Goal: Task Accomplishment & Management: Complete application form

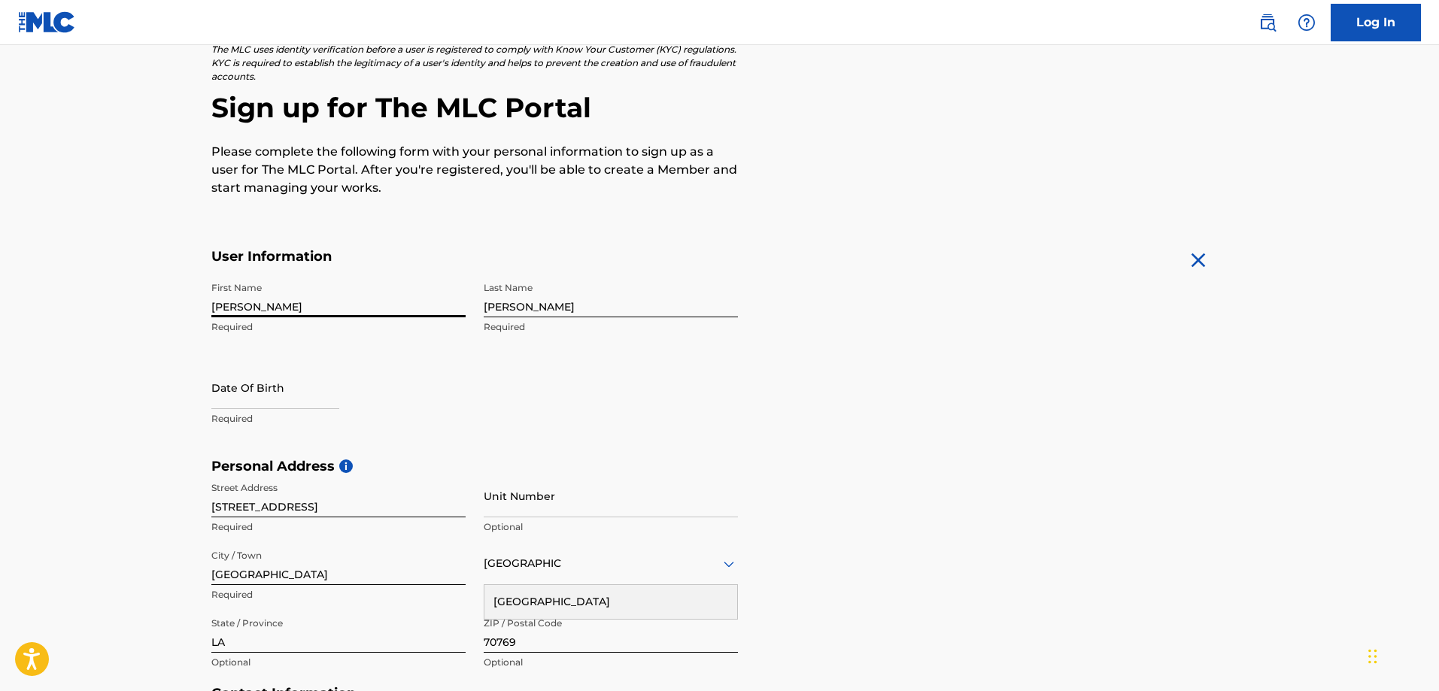
scroll to position [108, 0]
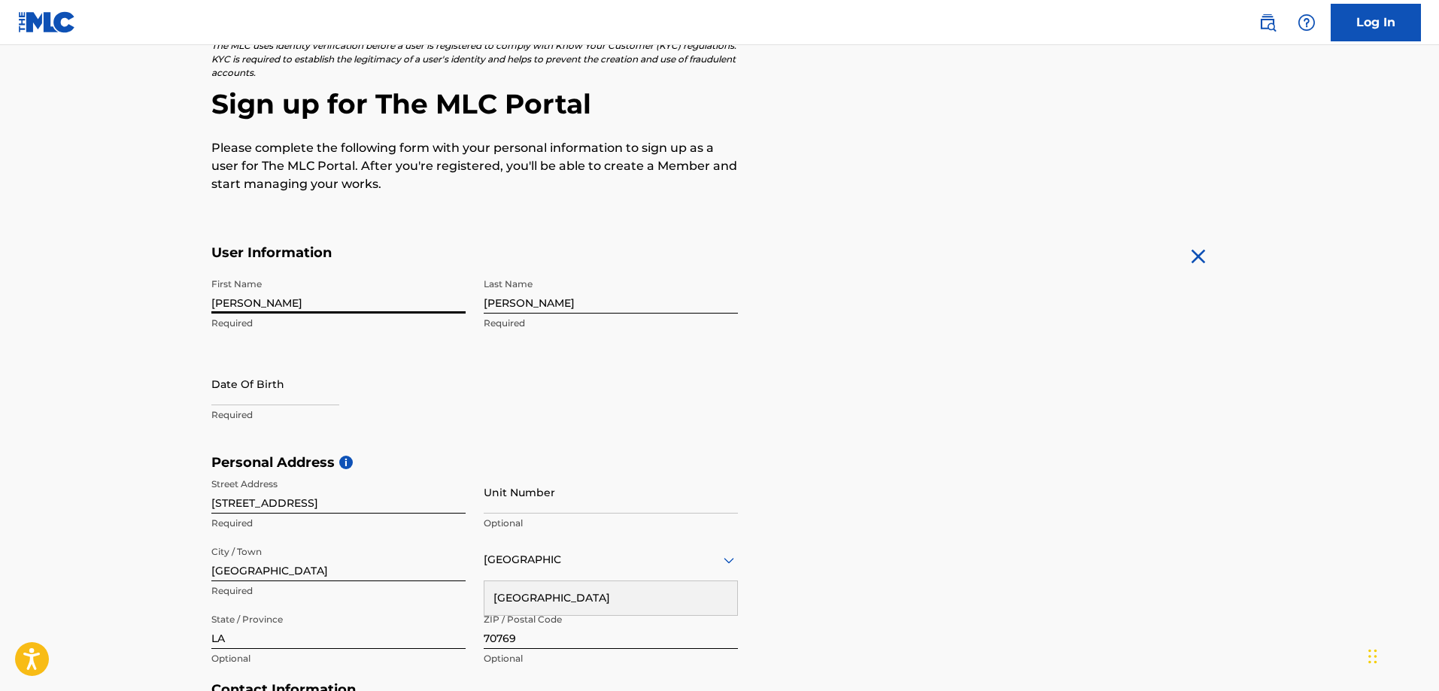
click at [318, 389] on input "text" at bounding box center [275, 384] width 128 height 43
select select "7"
select select "2025"
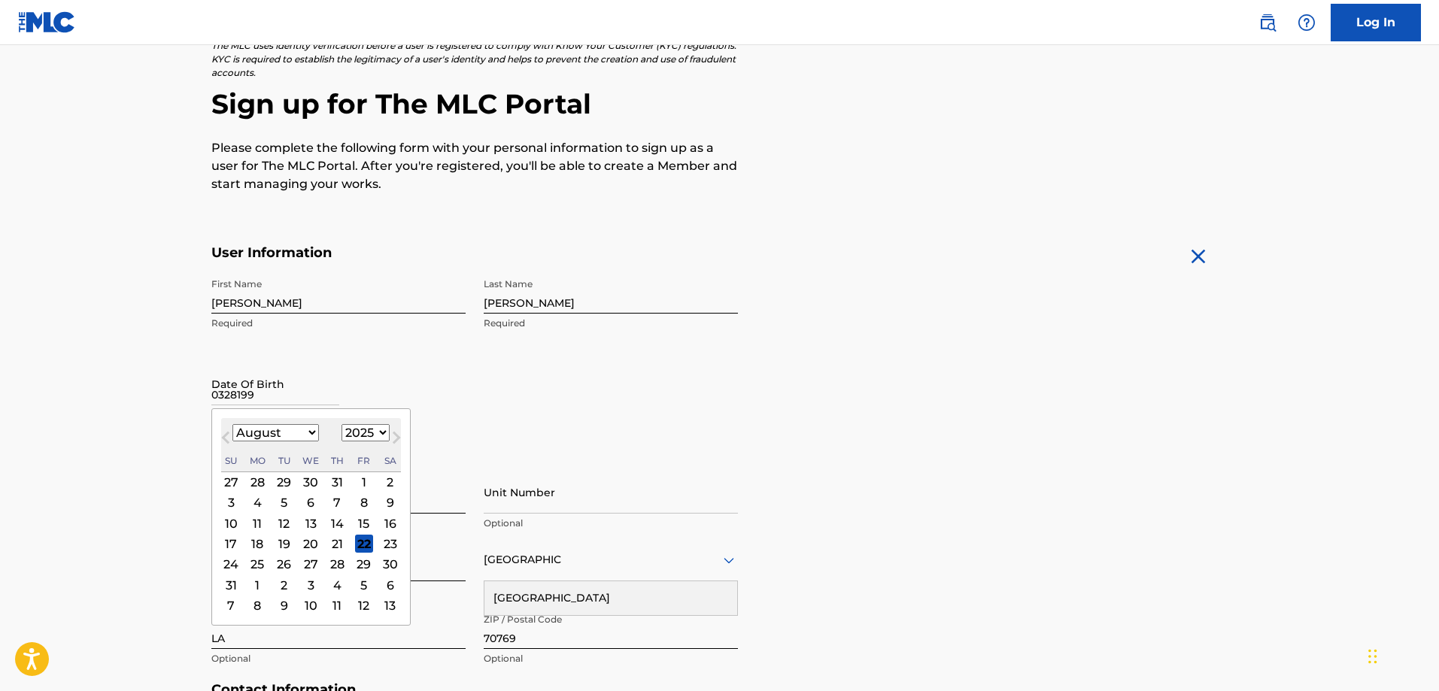
type input "03281991"
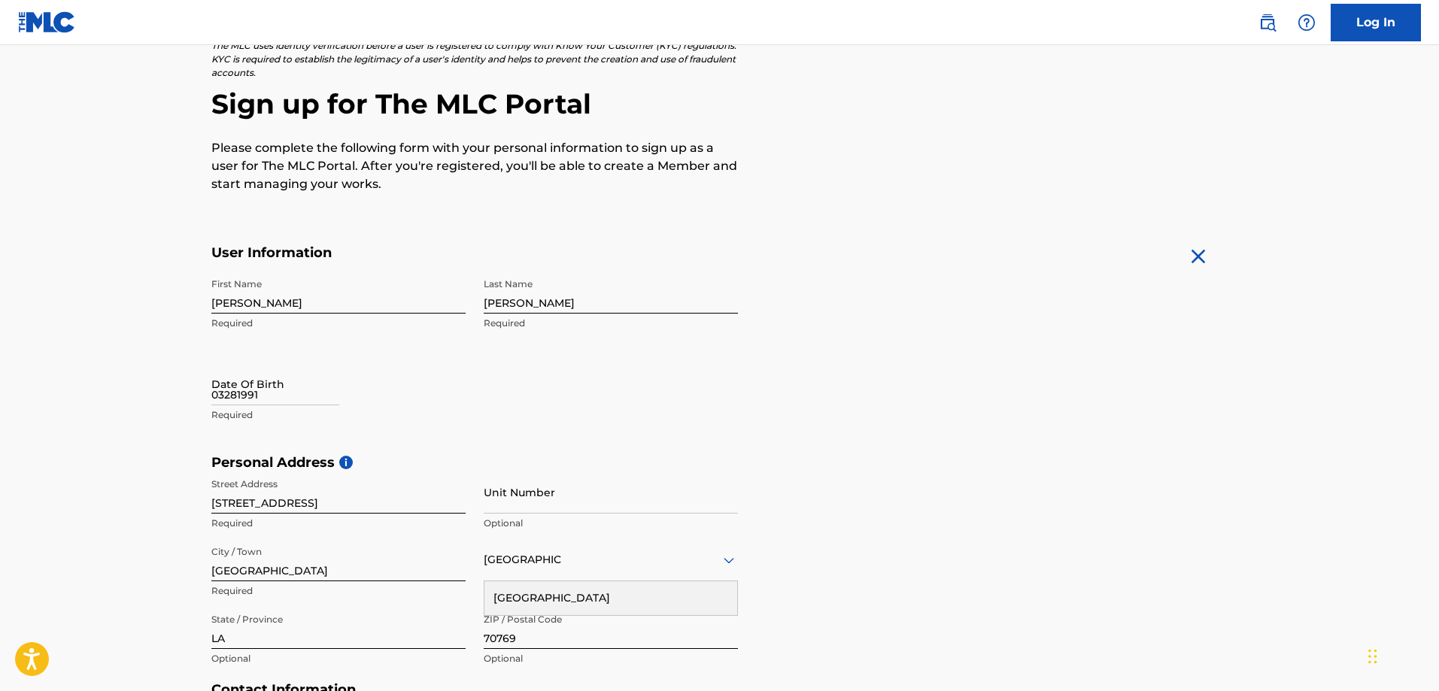
click at [162, 416] on main "The MLC uses identity verification before a user is registered to comply with K…" at bounding box center [719, 466] width 1439 height 1059
select select "7"
select select "2025"
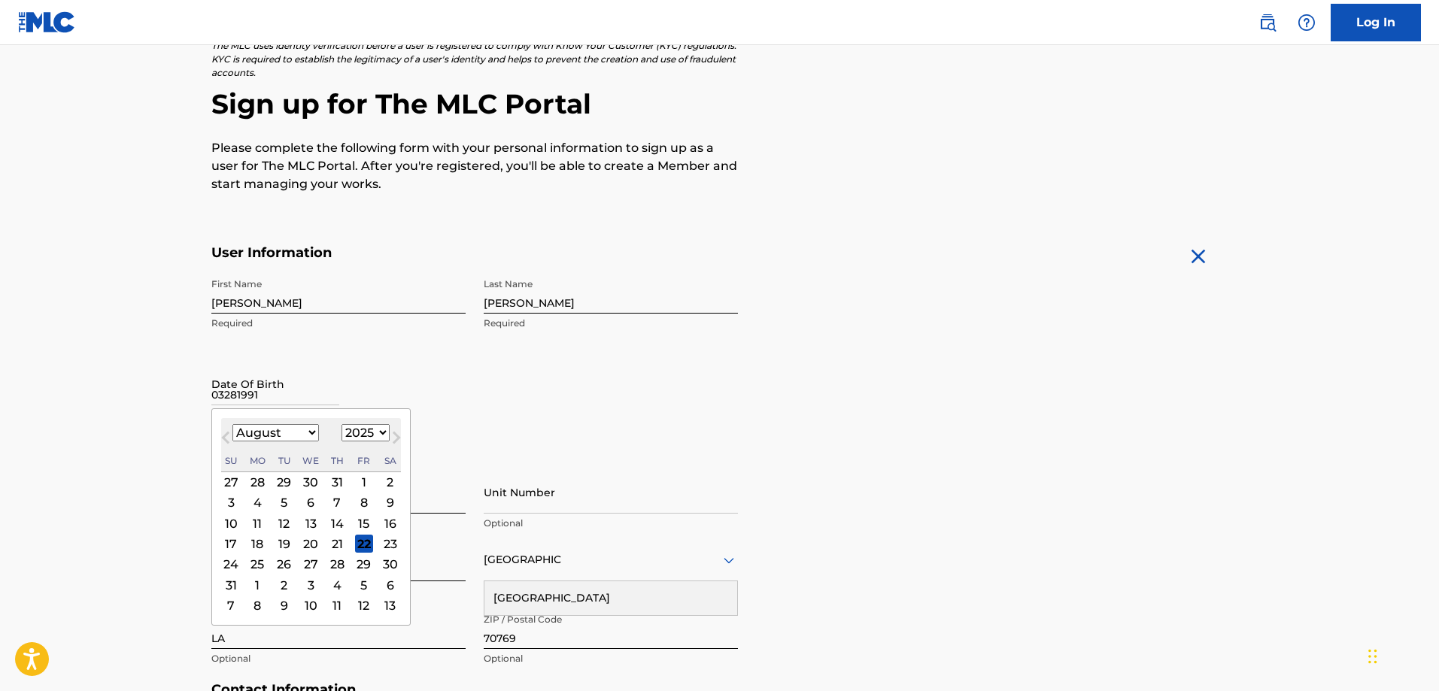
click at [275, 381] on input "03281991" at bounding box center [275, 384] width 128 height 43
click at [286, 432] on select "January February March April May June July August September October November De…" at bounding box center [275, 432] width 87 height 17
select select "2"
click at [232, 424] on select "January February March April May June July August September October November De…" at bounding box center [275, 432] width 87 height 17
click at [363, 436] on select "1899 1900 1901 1902 1903 1904 1905 1906 1907 1908 1909 1910 1911 1912 1913 1914…" at bounding box center [366, 432] width 48 height 17
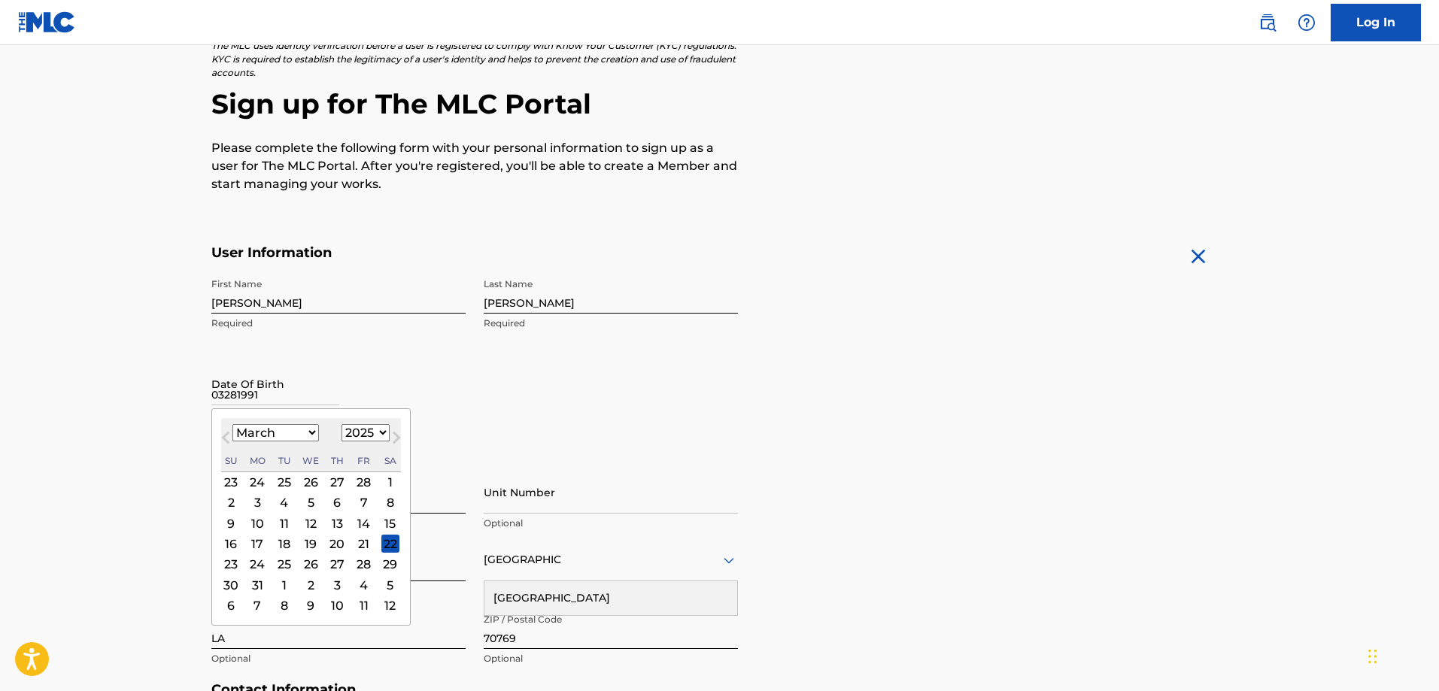
select select "1991"
click at [342, 424] on select "1899 1900 1901 1902 1903 1904 1905 1906 1907 1908 1909 1910 1911 1912 1913 1914…" at bounding box center [366, 432] width 48 height 17
click at [332, 566] on div "28" at bounding box center [337, 565] width 18 height 18
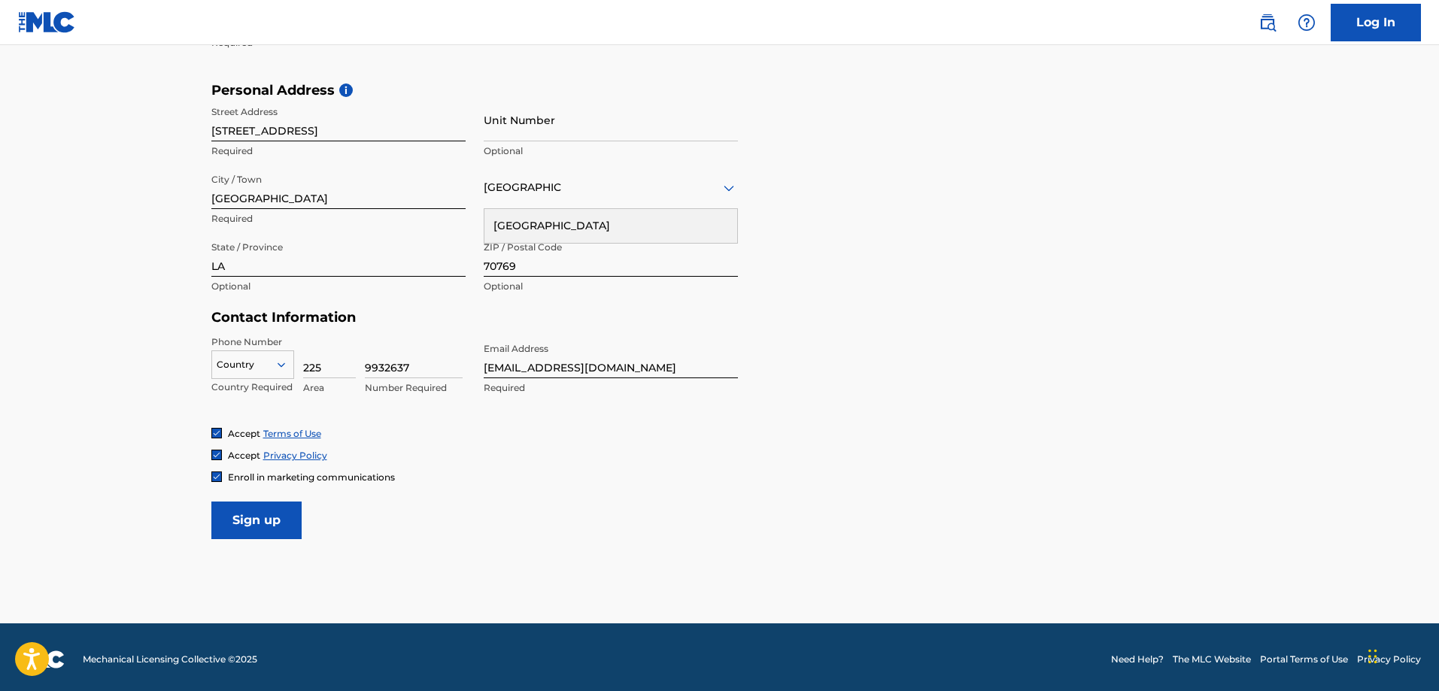
scroll to position [484, 0]
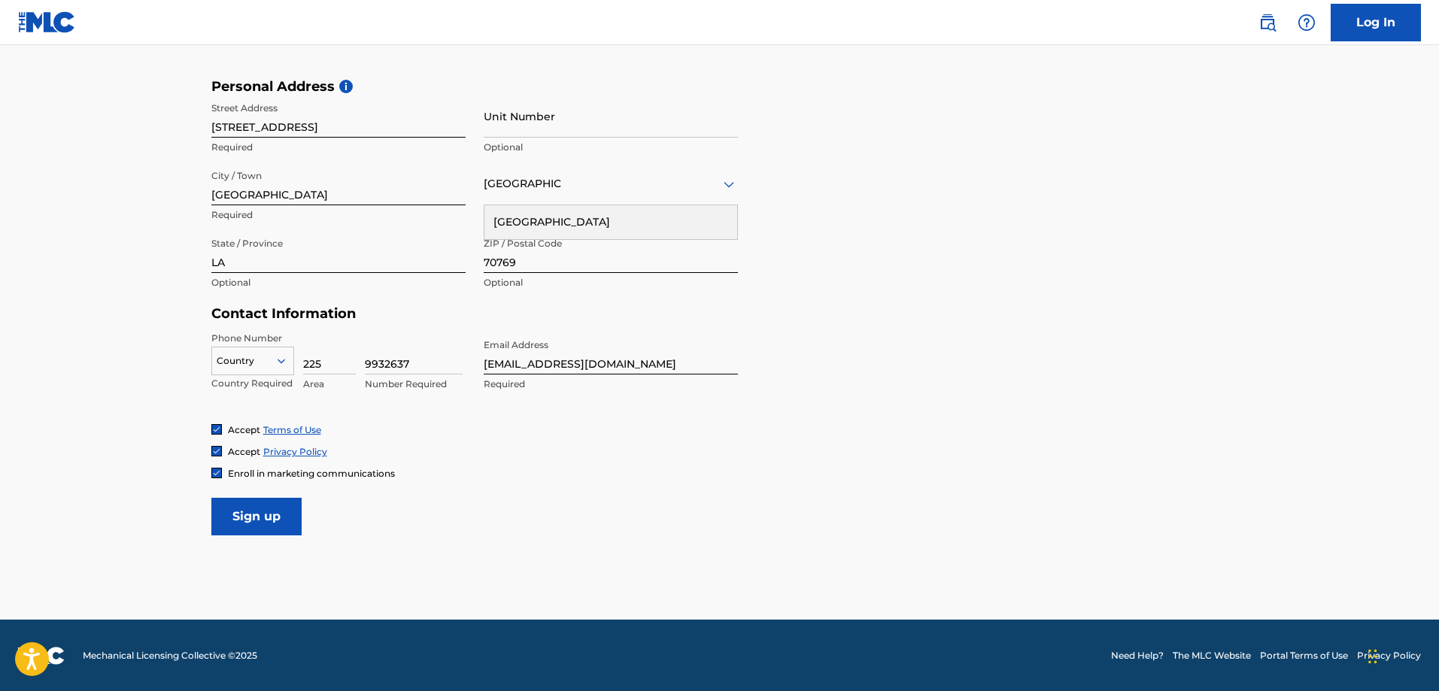
click at [280, 526] on input "Sign up" at bounding box center [256, 517] width 90 height 38
click at [259, 367] on div at bounding box center [252, 361] width 81 height 17
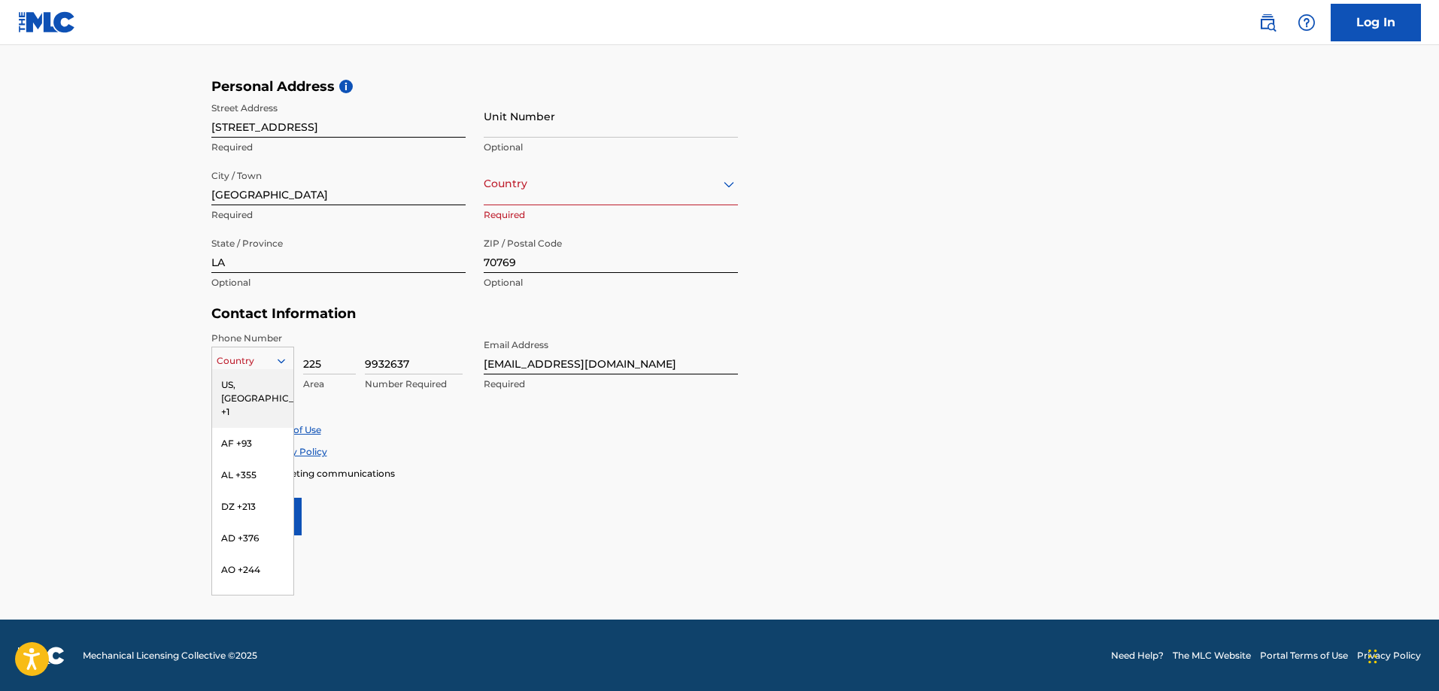
click at [254, 393] on div "US, [GEOGRAPHIC_DATA] +1" at bounding box center [252, 398] width 81 height 59
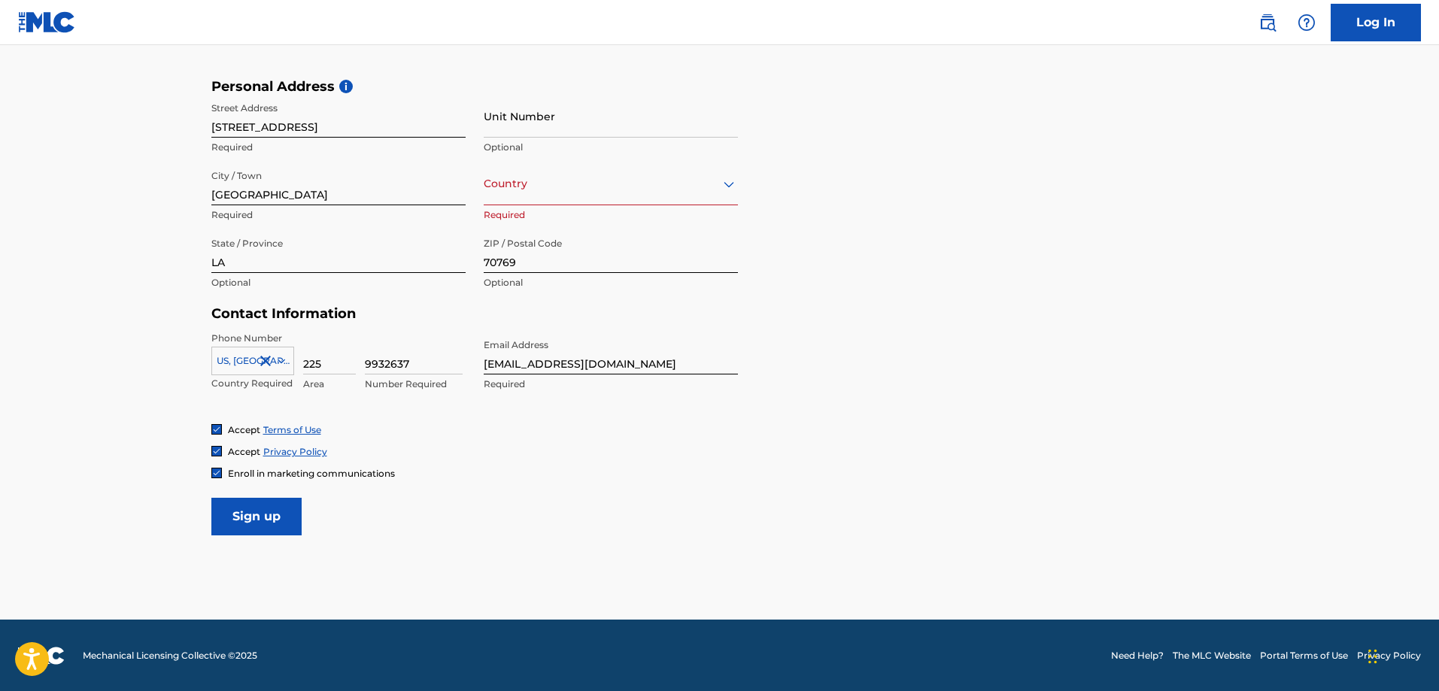
click at [284, 522] on input "Sign up" at bounding box center [256, 517] width 90 height 38
click at [659, 190] on div "[GEOGRAPHIC_DATA]" at bounding box center [611, 184] width 254 height 19
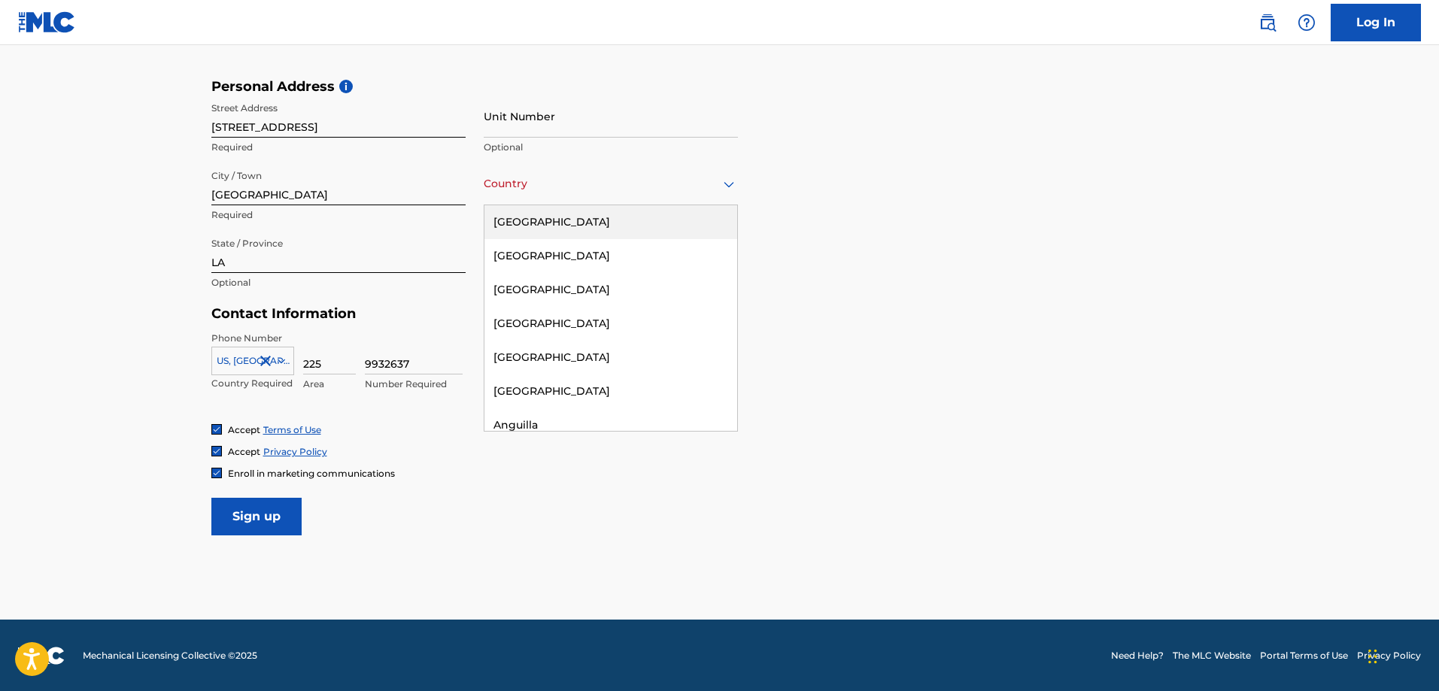
click at [648, 214] on div "[GEOGRAPHIC_DATA]" at bounding box center [610, 222] width 253 height 34
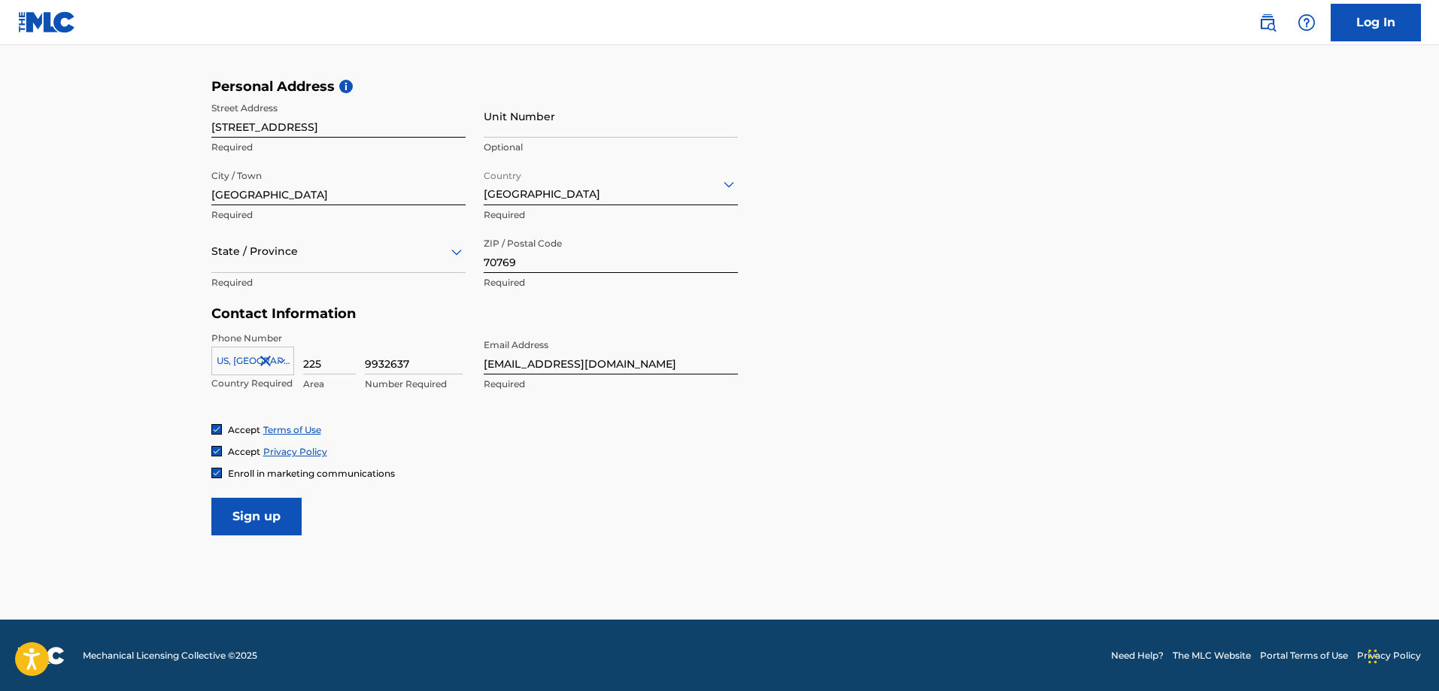
click at [229, 519] on input "Sign up" at bounding box center [256, 517] width 90 height 38
click at [396, 257] on div at bounding box center [338, 251] width 254 height 19
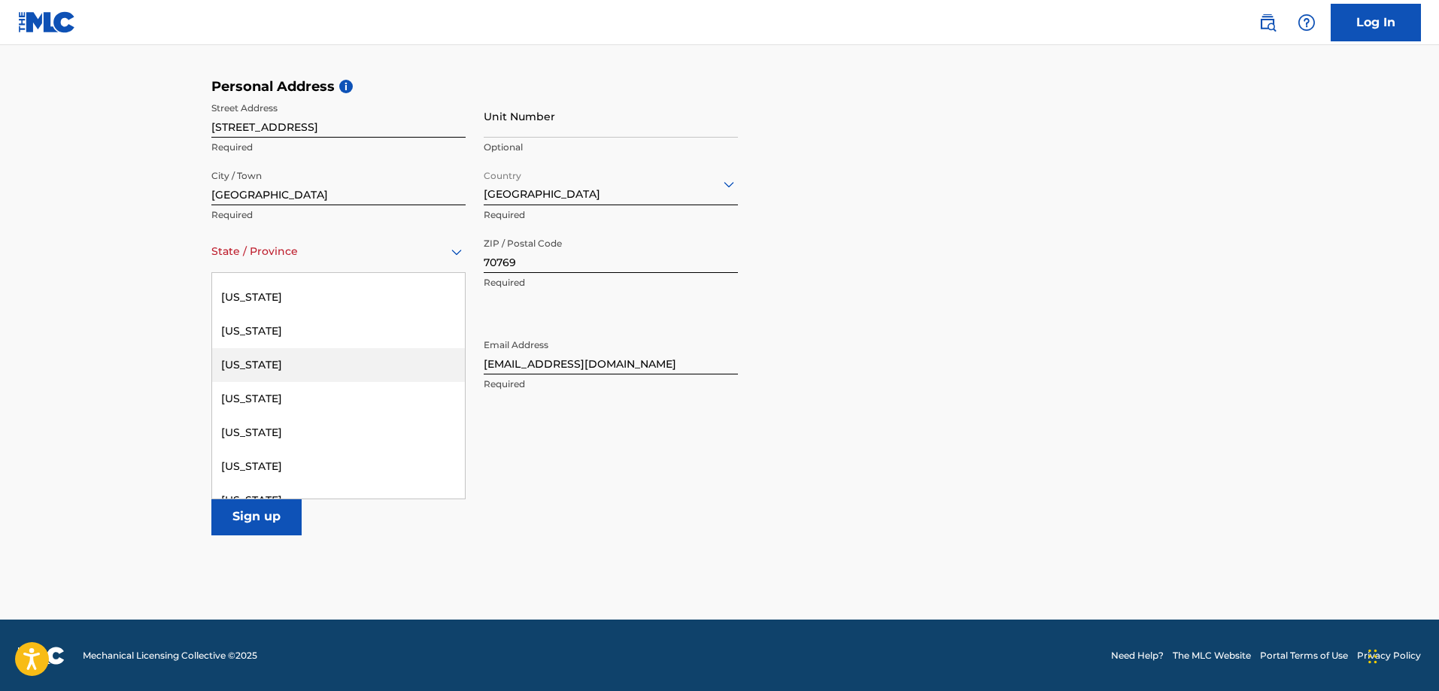
scroll to position [527, 0]
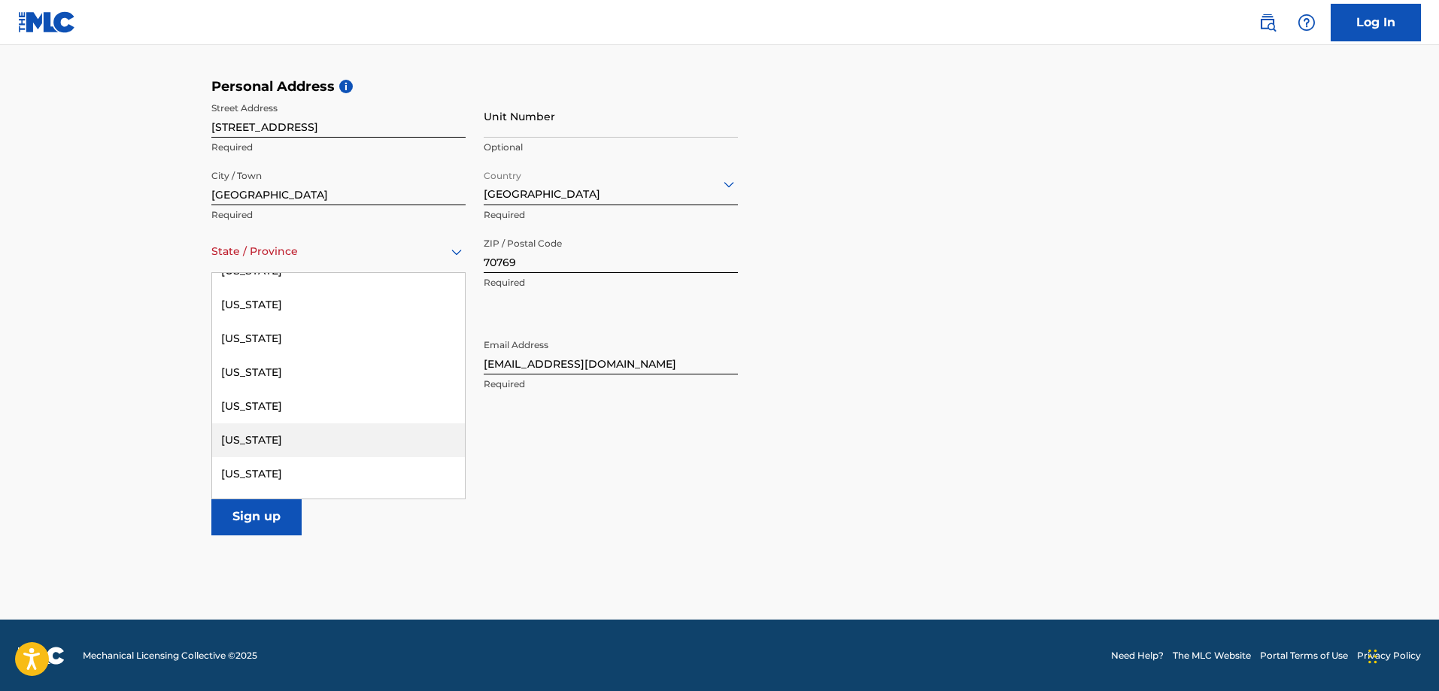
click at [343, 446] on div "[US_STATE]" at bounding box center [338, 441] width 253 height 34
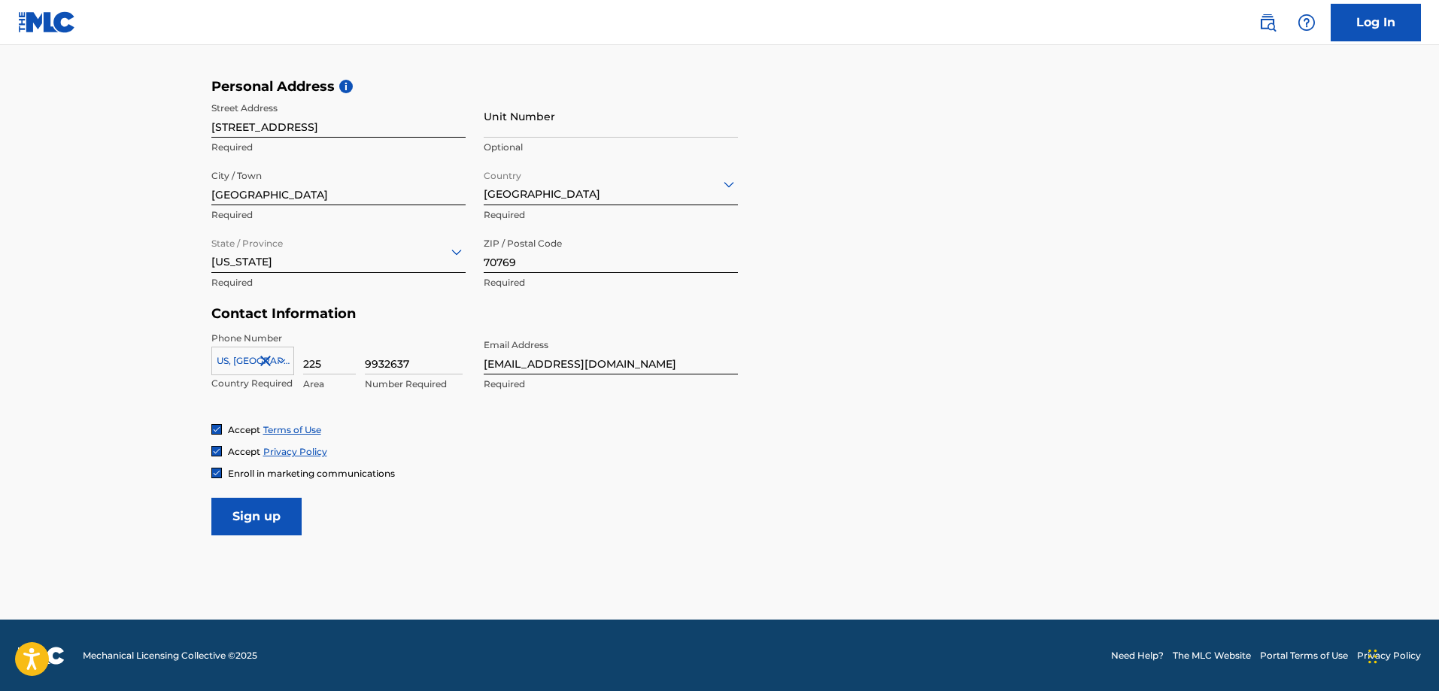
click at [282, 518] on input "Sign up" at bounding box center [256, 517] width 90 height 38
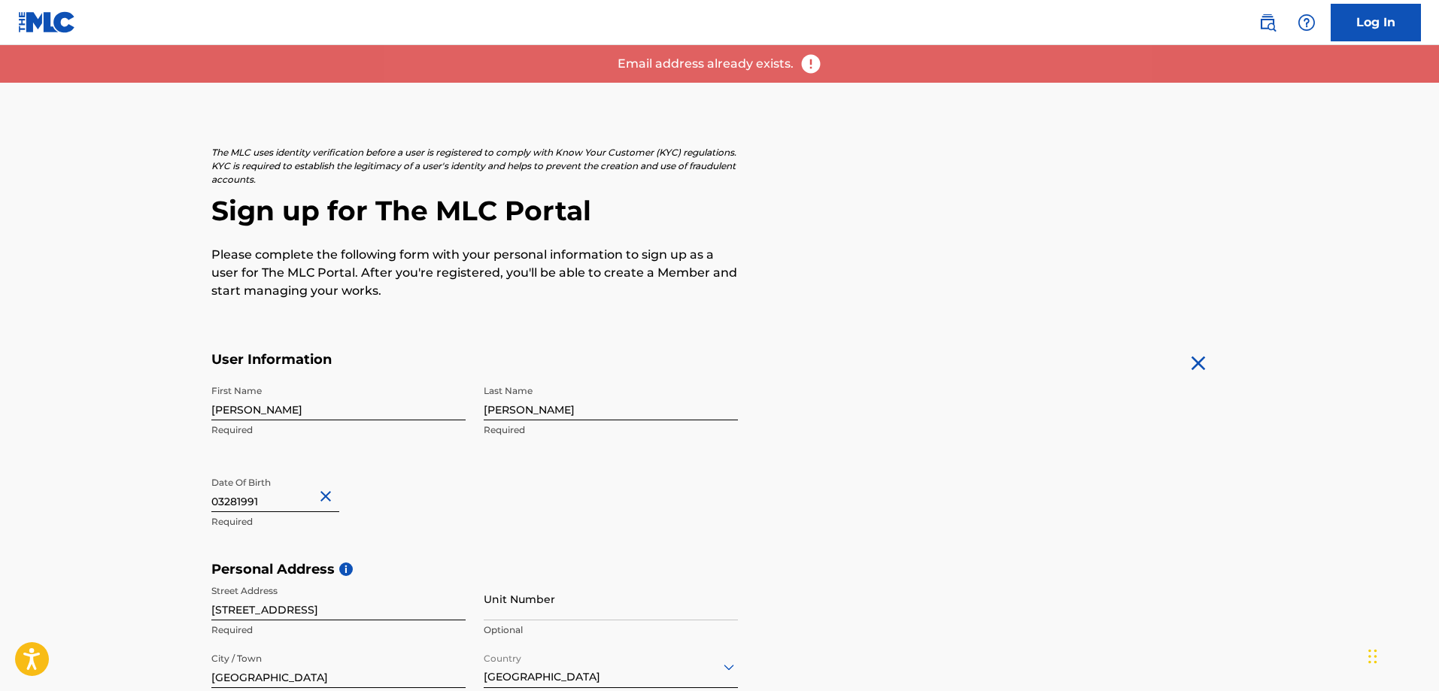
scroll to position [0, 0]
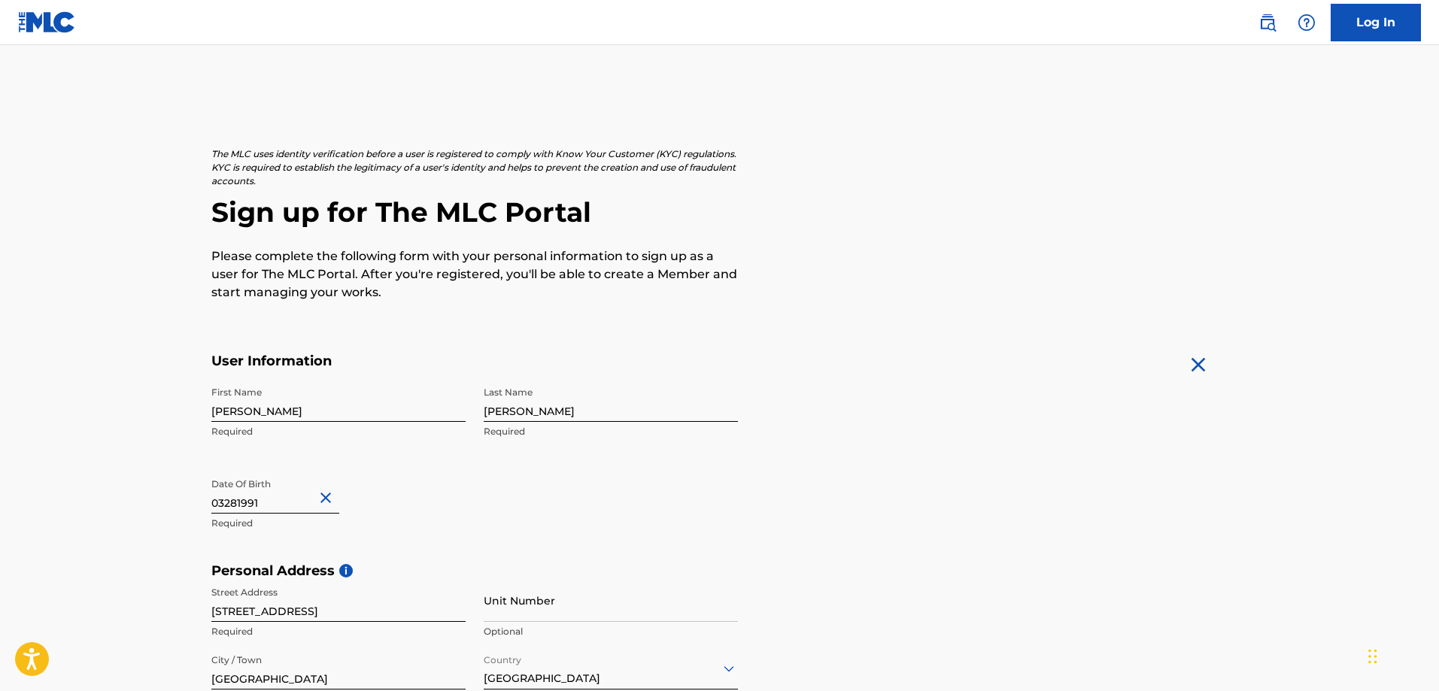
click at [1396, 31] on link "Log In" at bounding box center [1376, 23] width 90 height 38
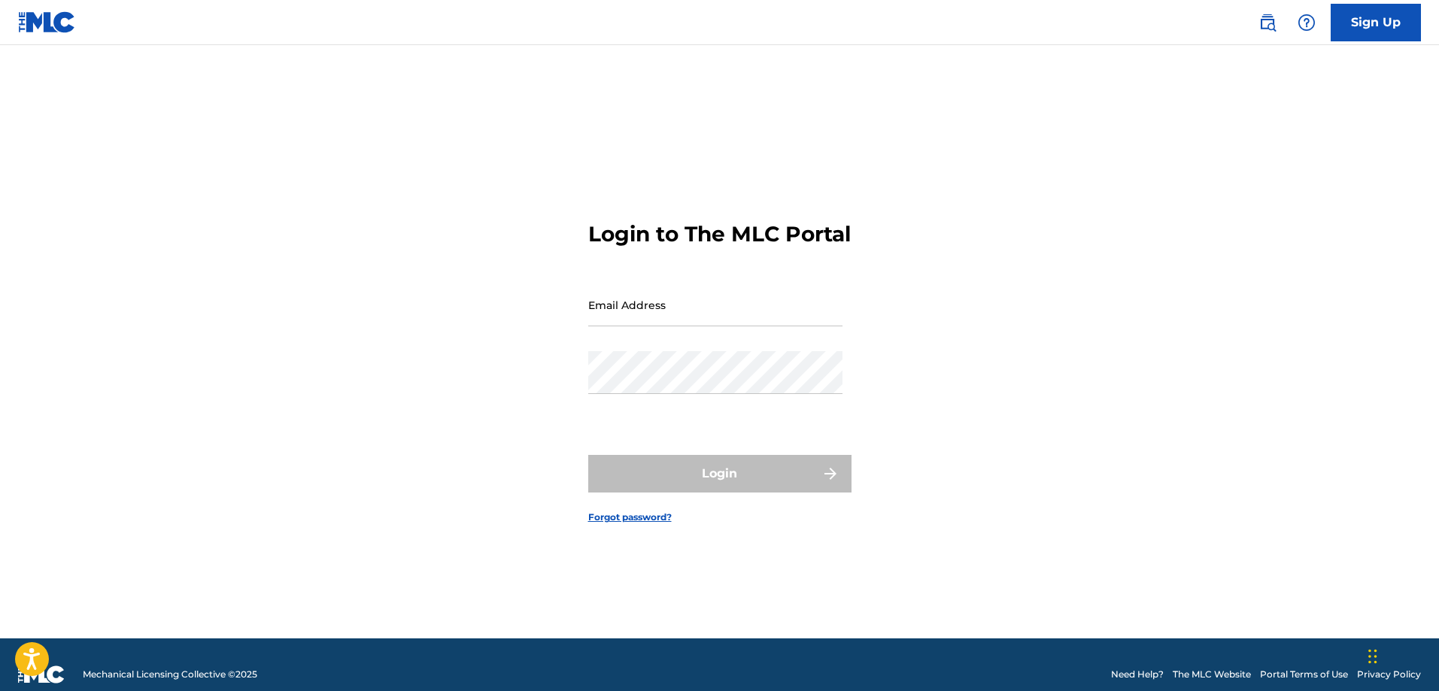
click at [731, 326] on input "Email Address" at bounding box center [715, 305] width 254 height 43
type input "[EMAIL_ADDRESS][DOMAIN_NAME]"
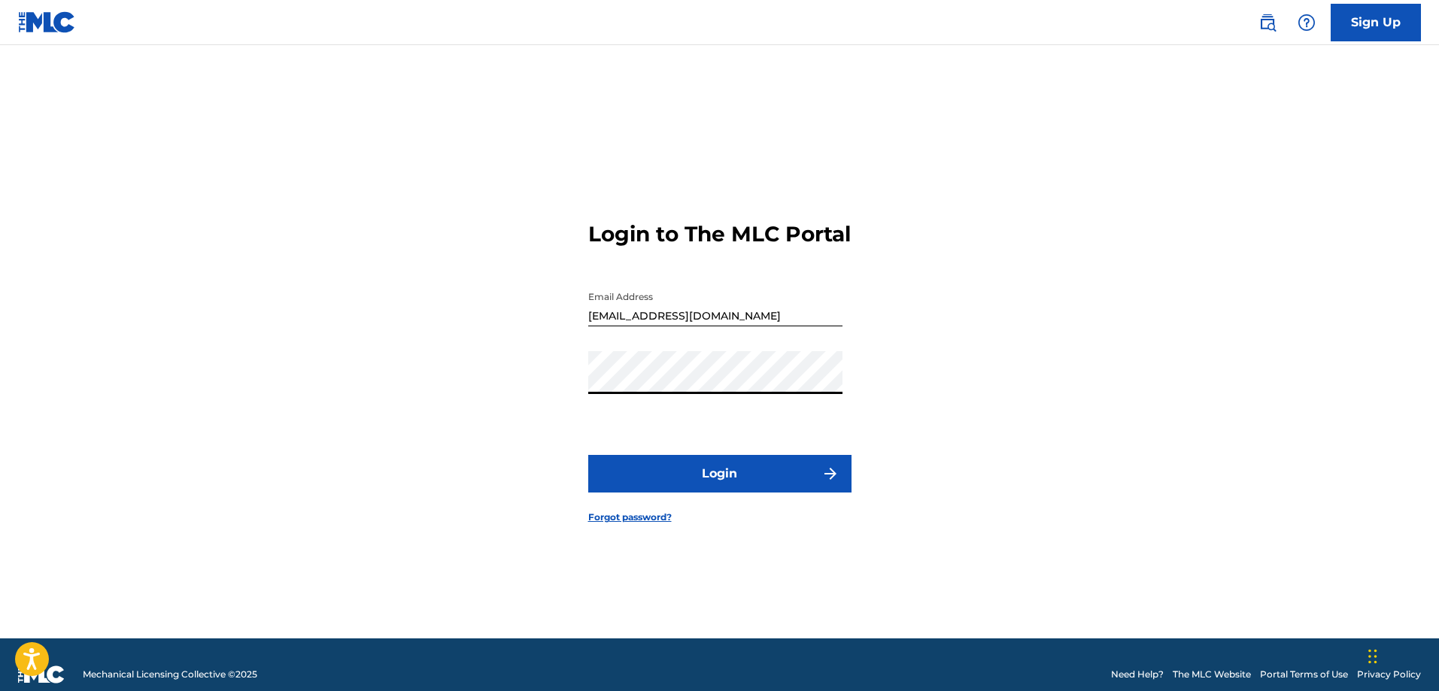
click at [588, 455] on button "Login" at bounding box center [719, 474] width 263 height 38
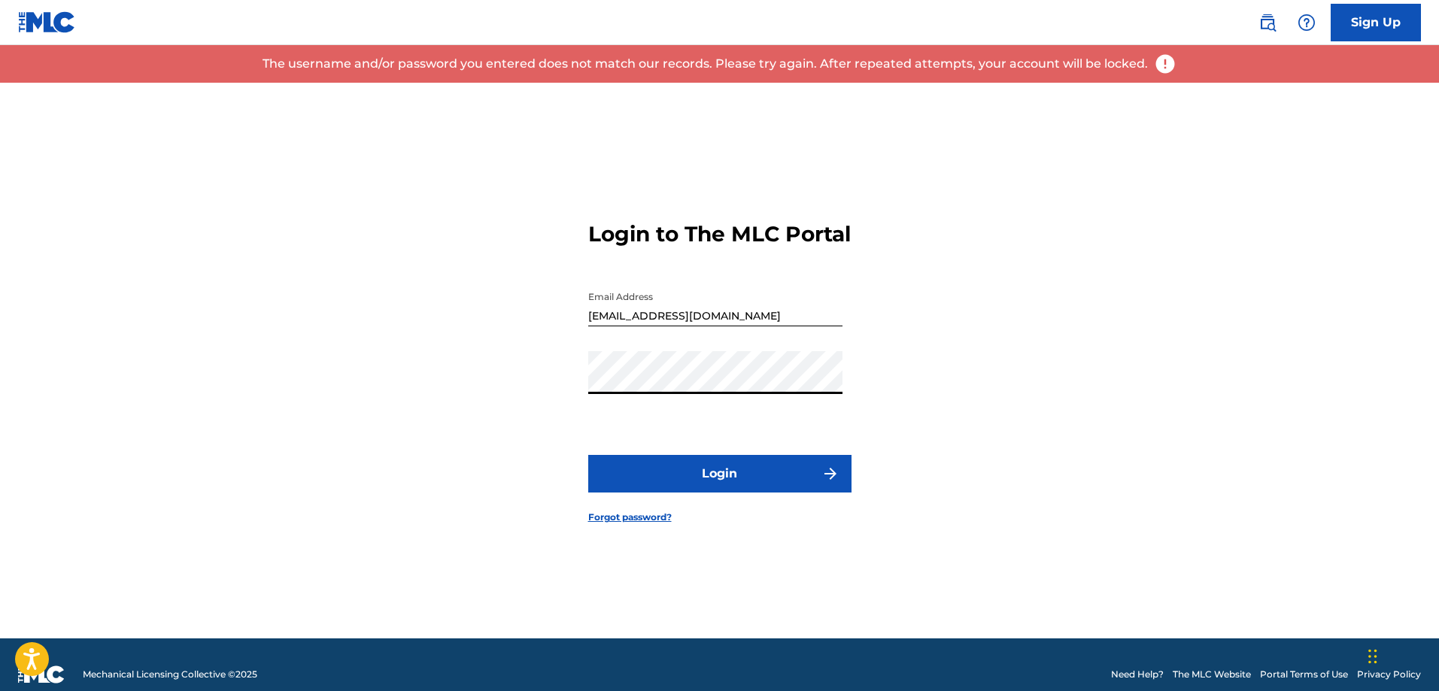
click at [536, 393] on div "Login to The MLC Portal Email Address [EMAIL_ADDRESS][DOMAIN_NAME] Password Log…" at bounding box center [719, 361] width 1053 height 556
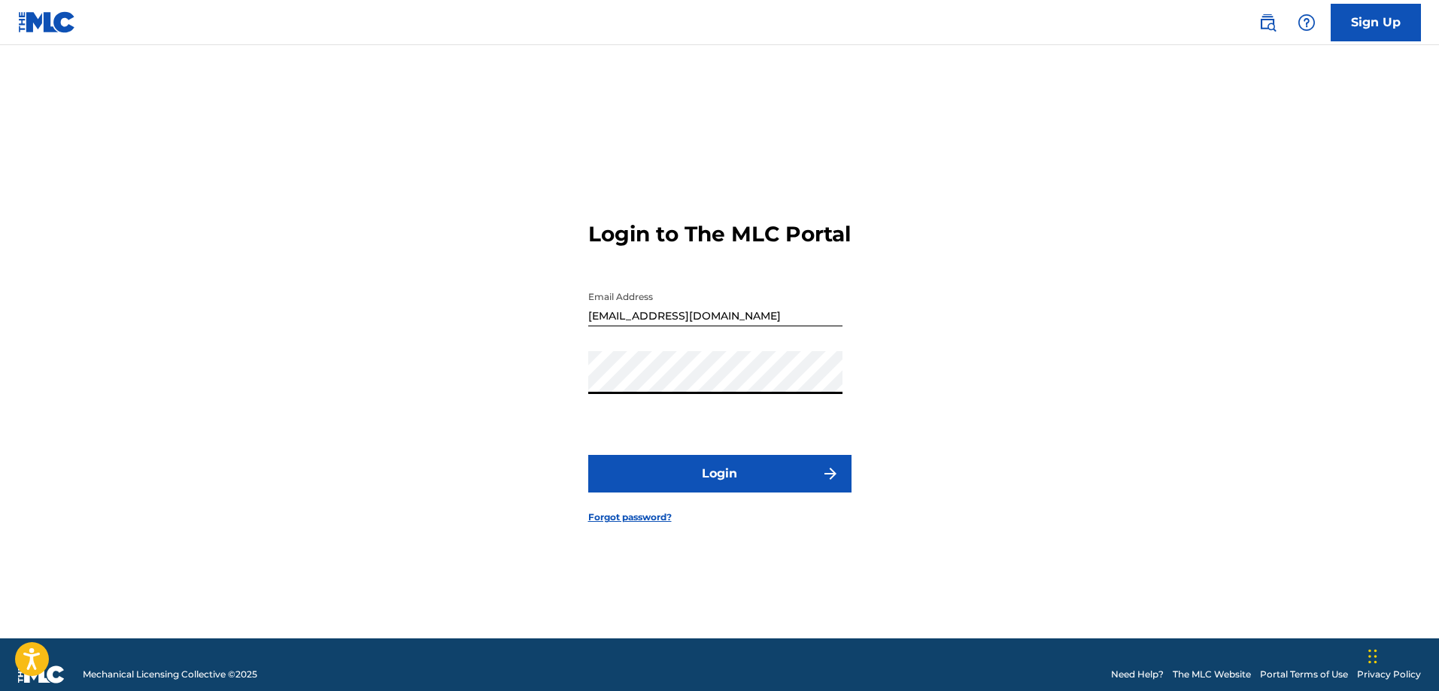
click at [588, 455] on button "Login" at bounding box center [719, 474] width 263 height 38
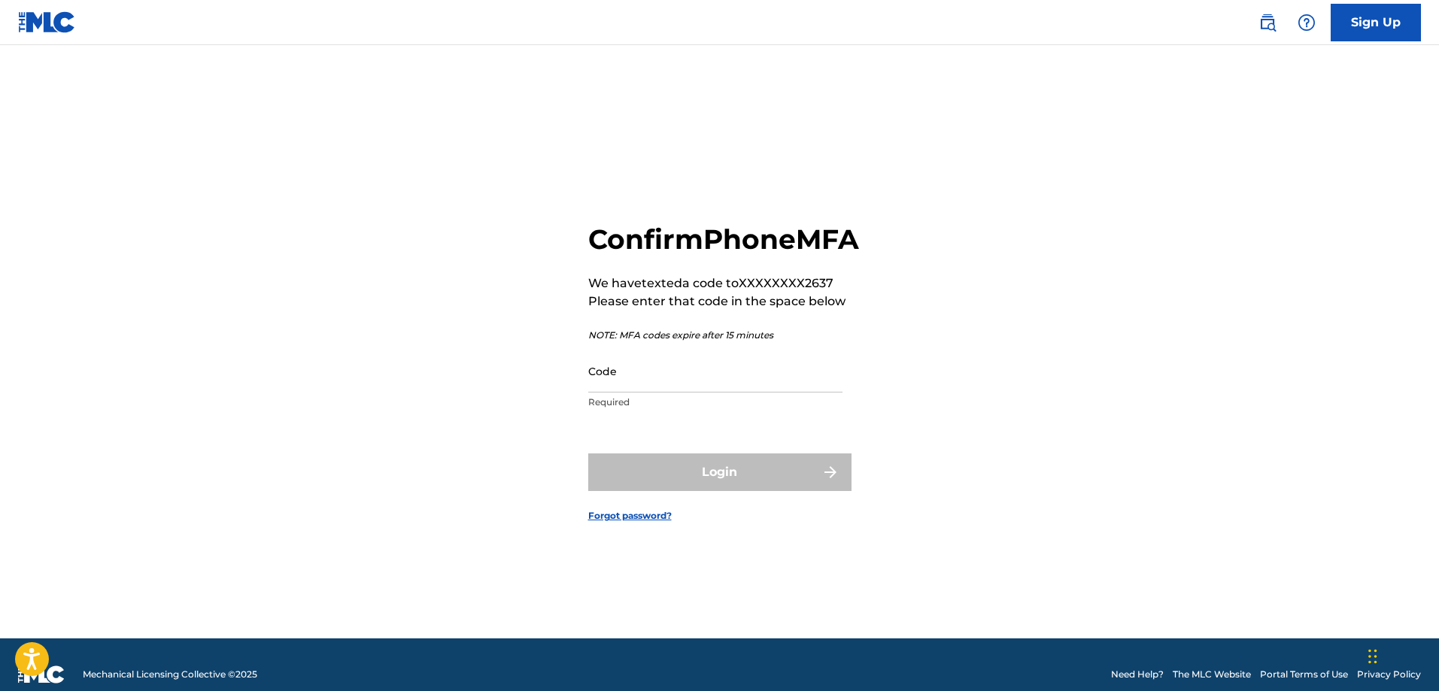
click at [712, 409] on p "Required" at bounding box center [715, 403] width 254 height 14
click at [725, 387] on input "Code" at bounding box center [715, 371] width 254 height 43
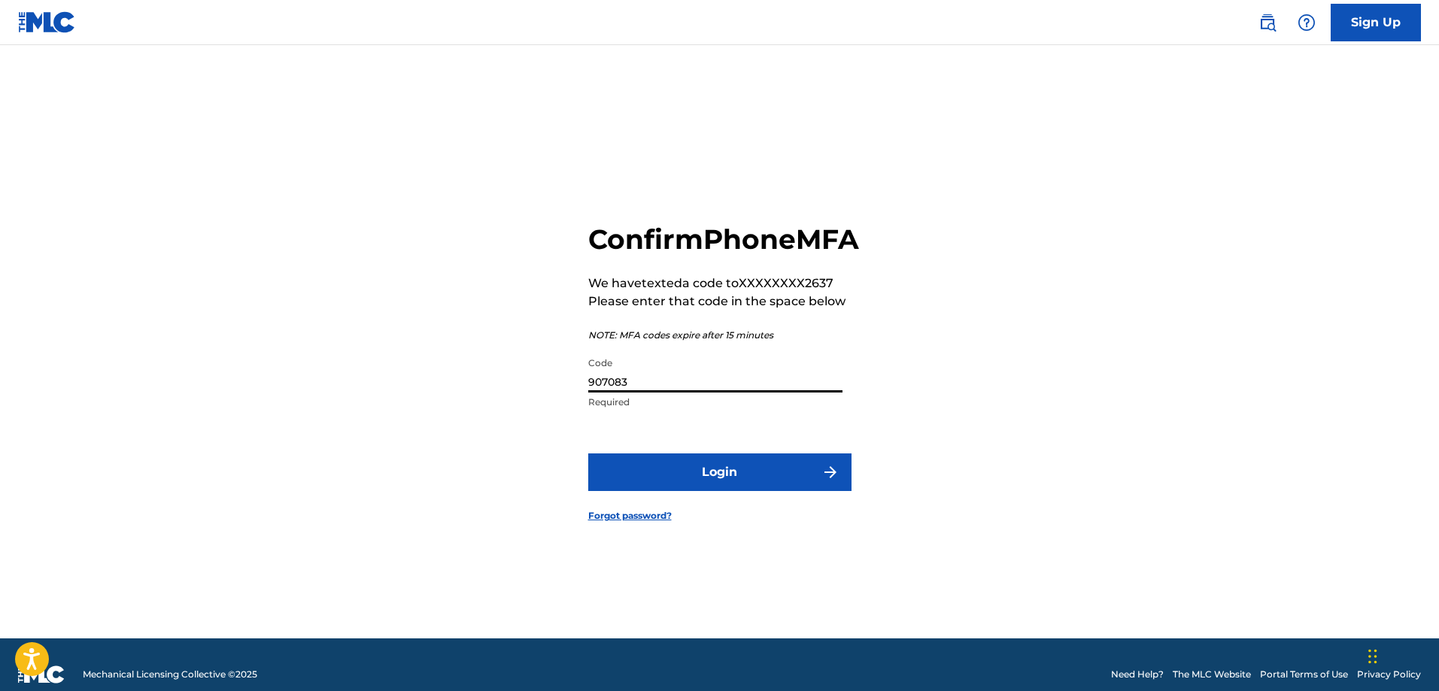
type input "907083"
click at [588, 454] on button "Login" at bounding box center [719, 473] width 263 height 38
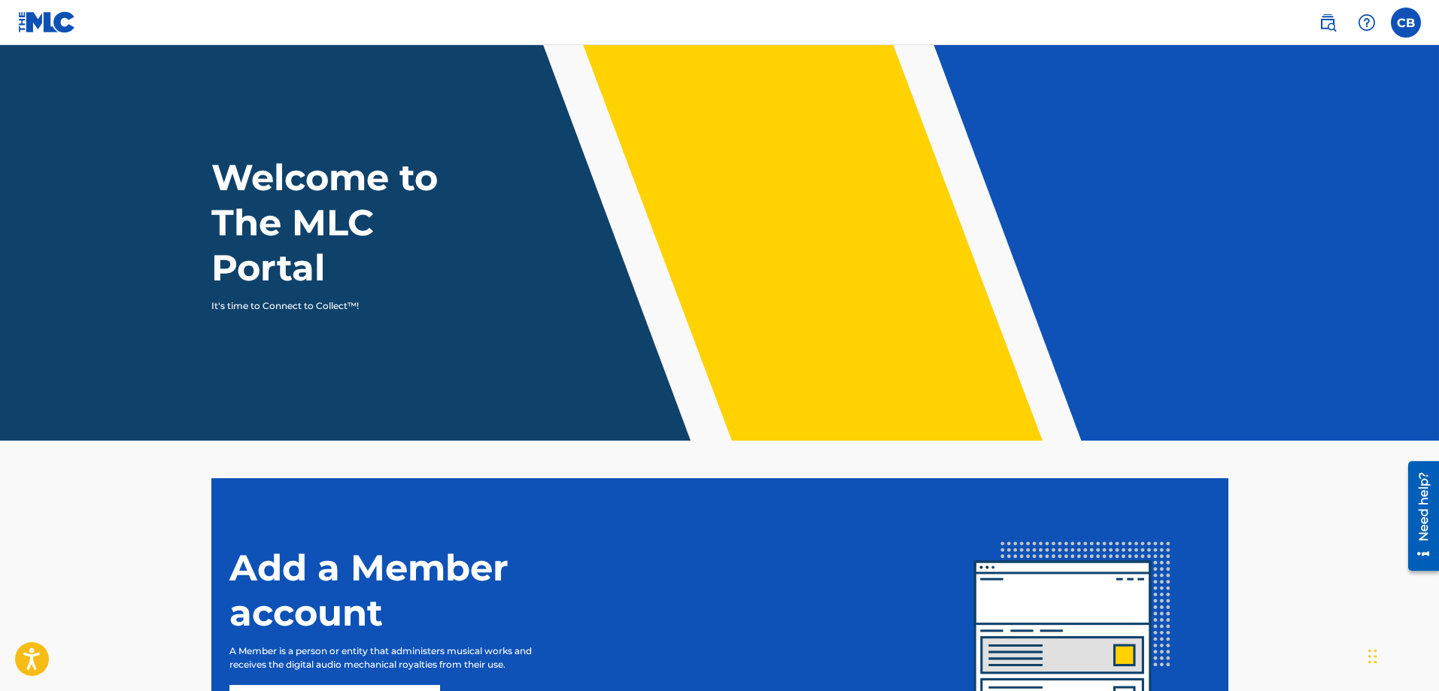
click at [1403, 28] on label at bounding box center [1406, 23] width 30 height 30
click at [1406, 23] on input "CB [PERSON_NAME] [EMAIL_ADDRESS][DOMAIN_NAME] Notification Preferences Profile …" at bounding box center [1406, 23] width 0 height 0
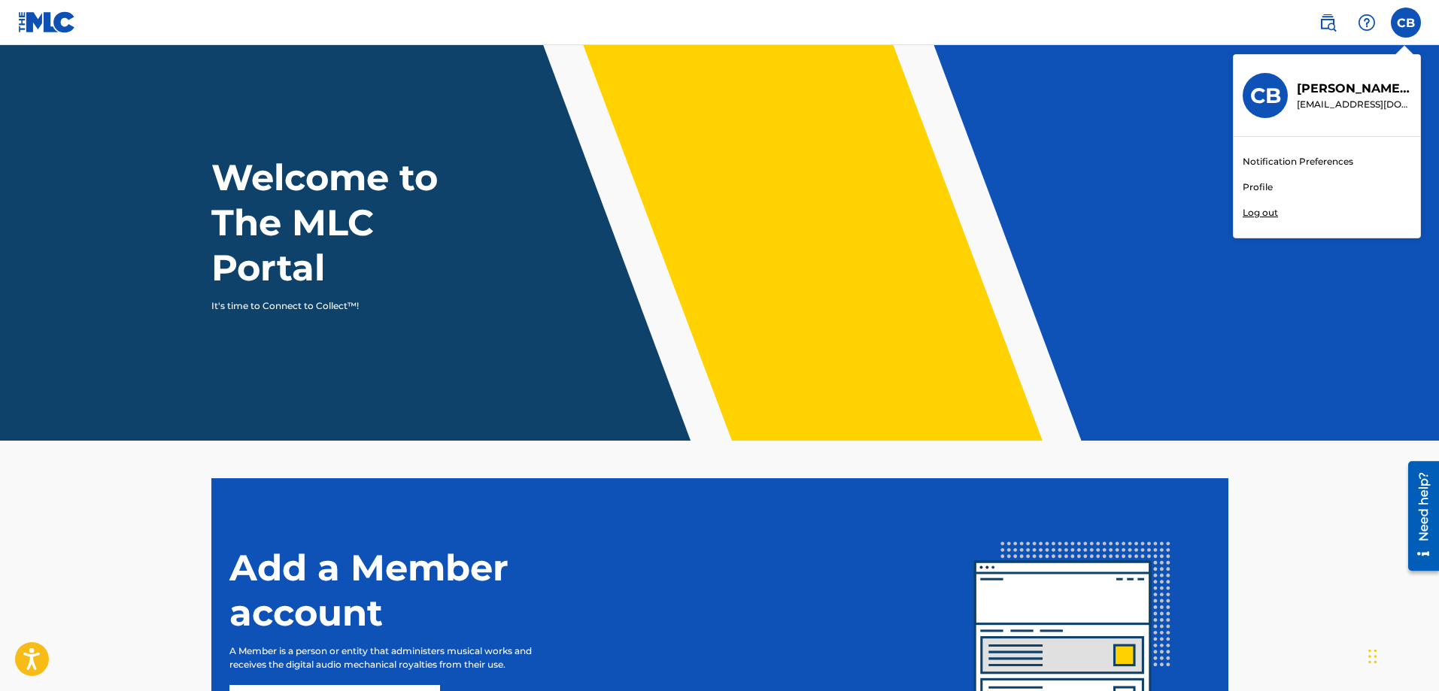
click at [1268, 186] on link "Profile" at bounding box center [1258, 188] width 30 height 14
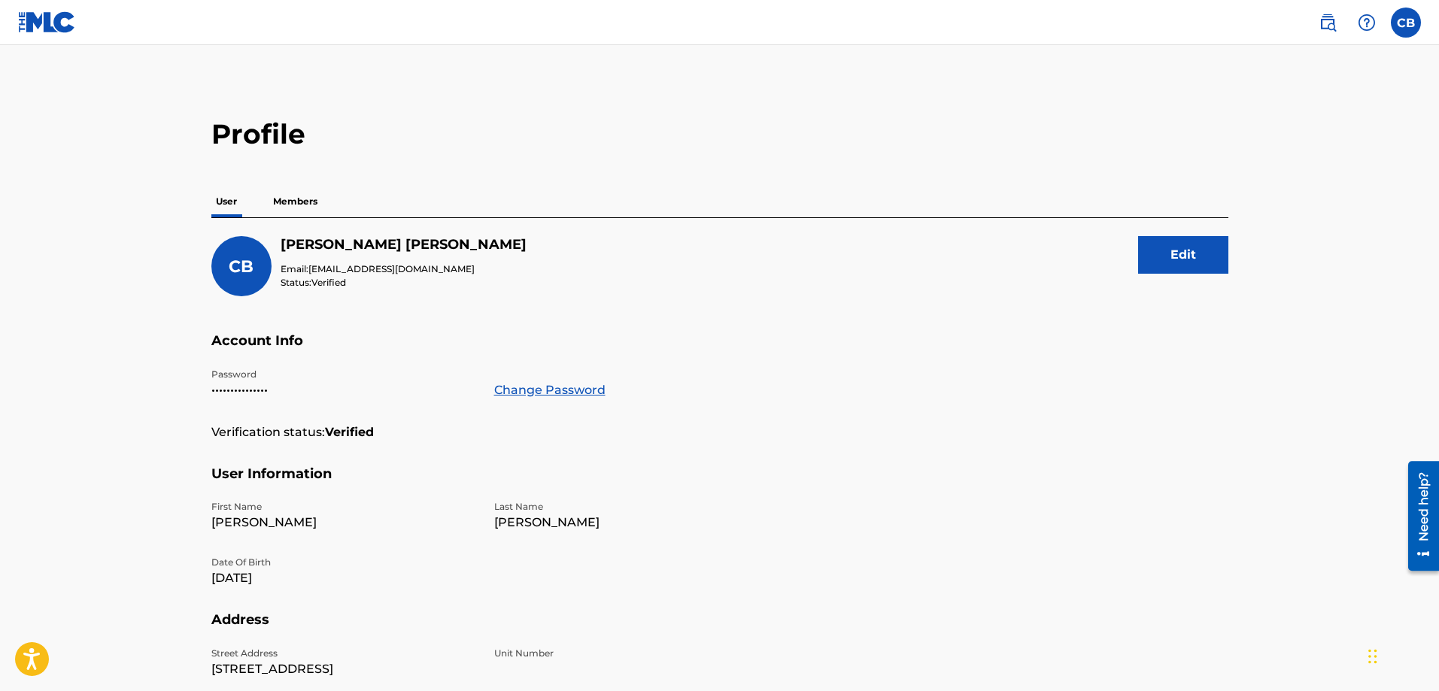
click at [301, 211] on p "Members" at bounding box center [295, 202] width 53 height 32
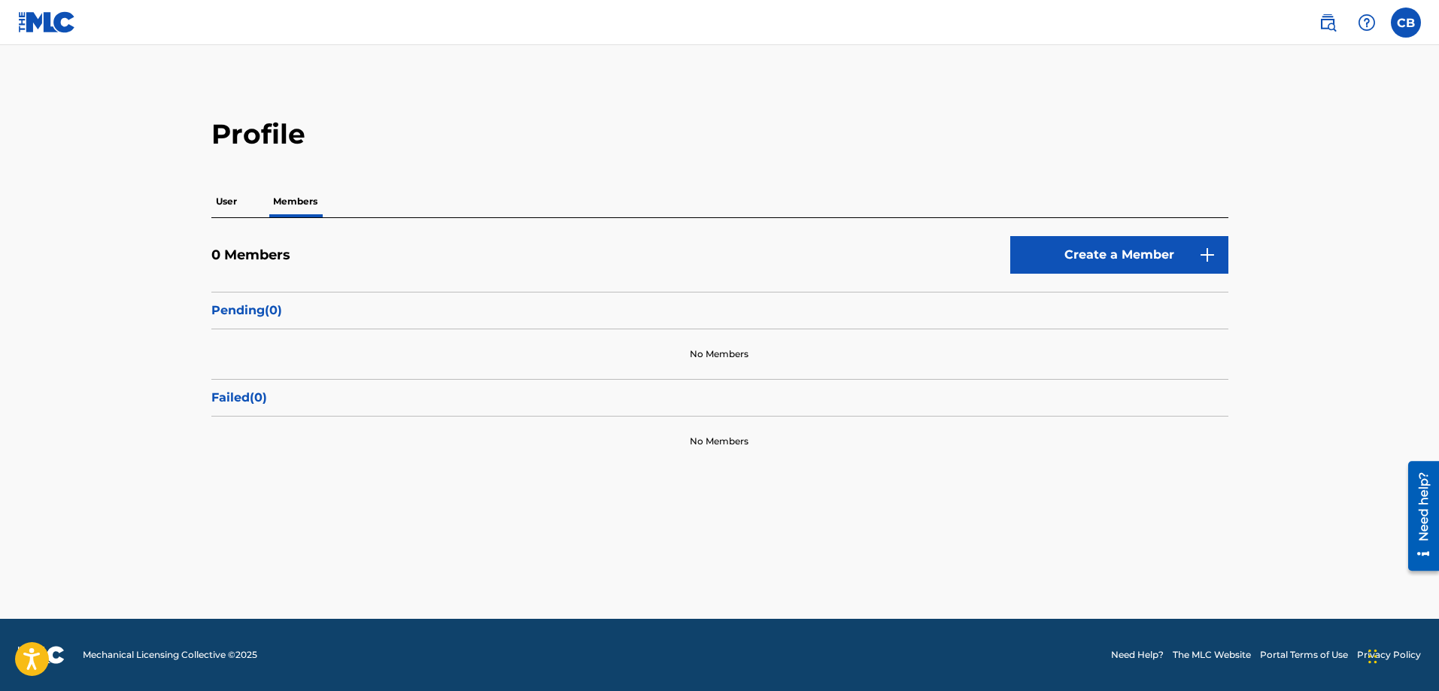
click at [1184, 251] on link "Create a Member" at bounding box center [1119, 255] width 218 height 38
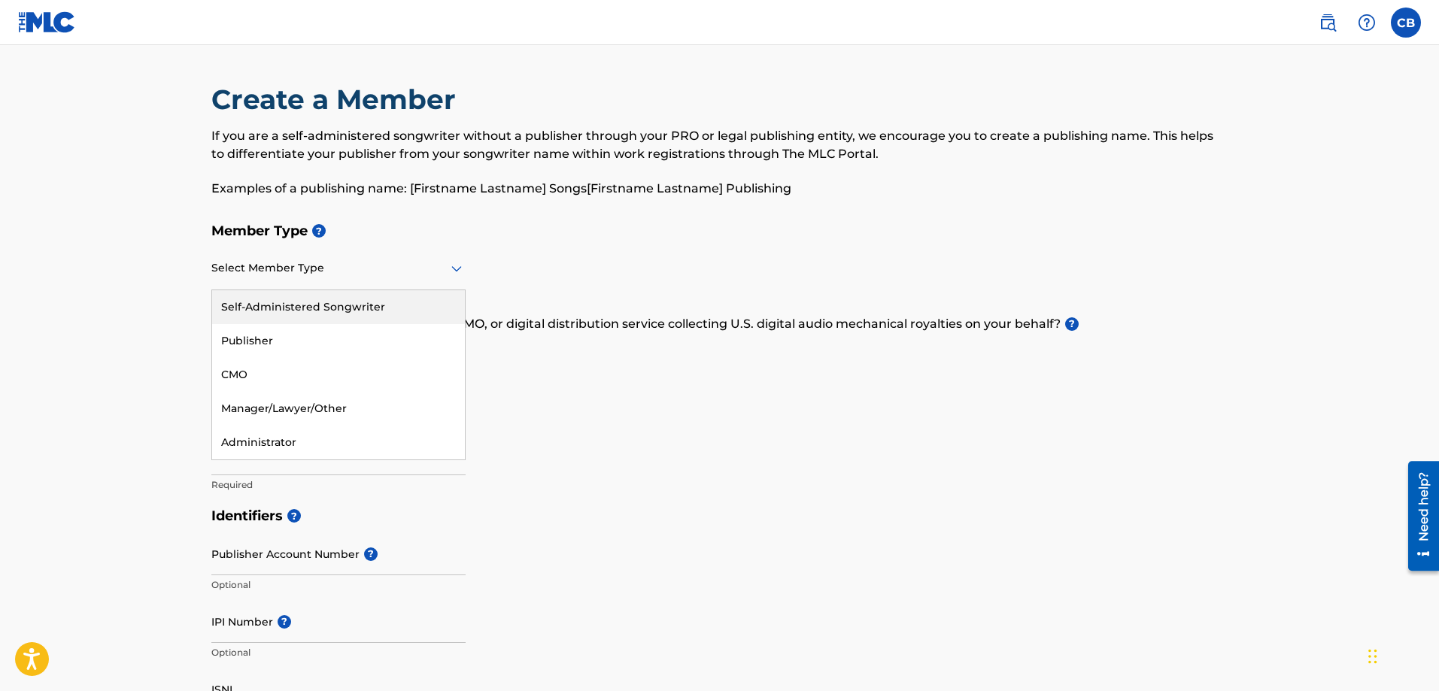
click at [412, 266] on div at bounding box center [338, 268] width 254 height 19
click at [386, 275] on div at bounding box center [338, 268] width 254 height 19
click at [299, 310] on div "Self-Administered Songwriter" at bounding box center [338, 307] width 253 height 34
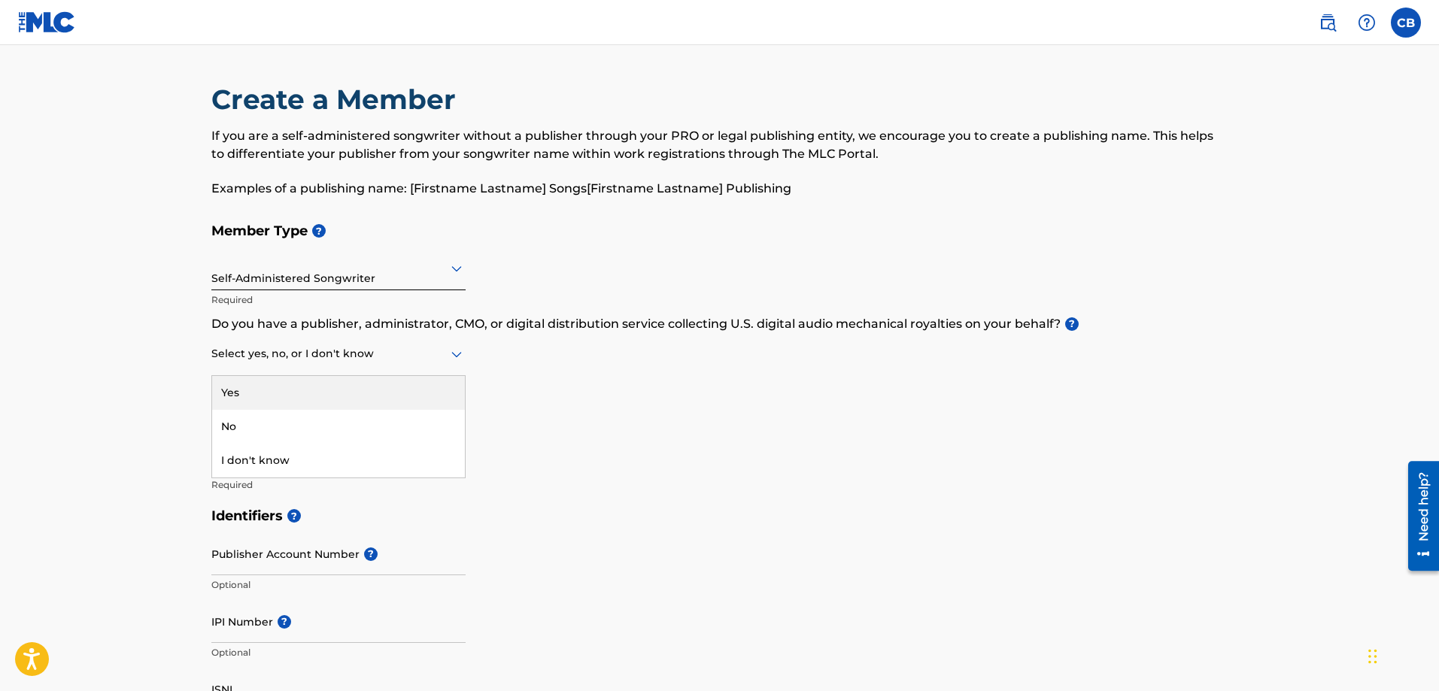
click at [318, 354] on div at bounding box center [338, 354] width 254 height 19
click at [339, 460] on div "I don't know" at bounding box center [338, 461] width 253 height 34
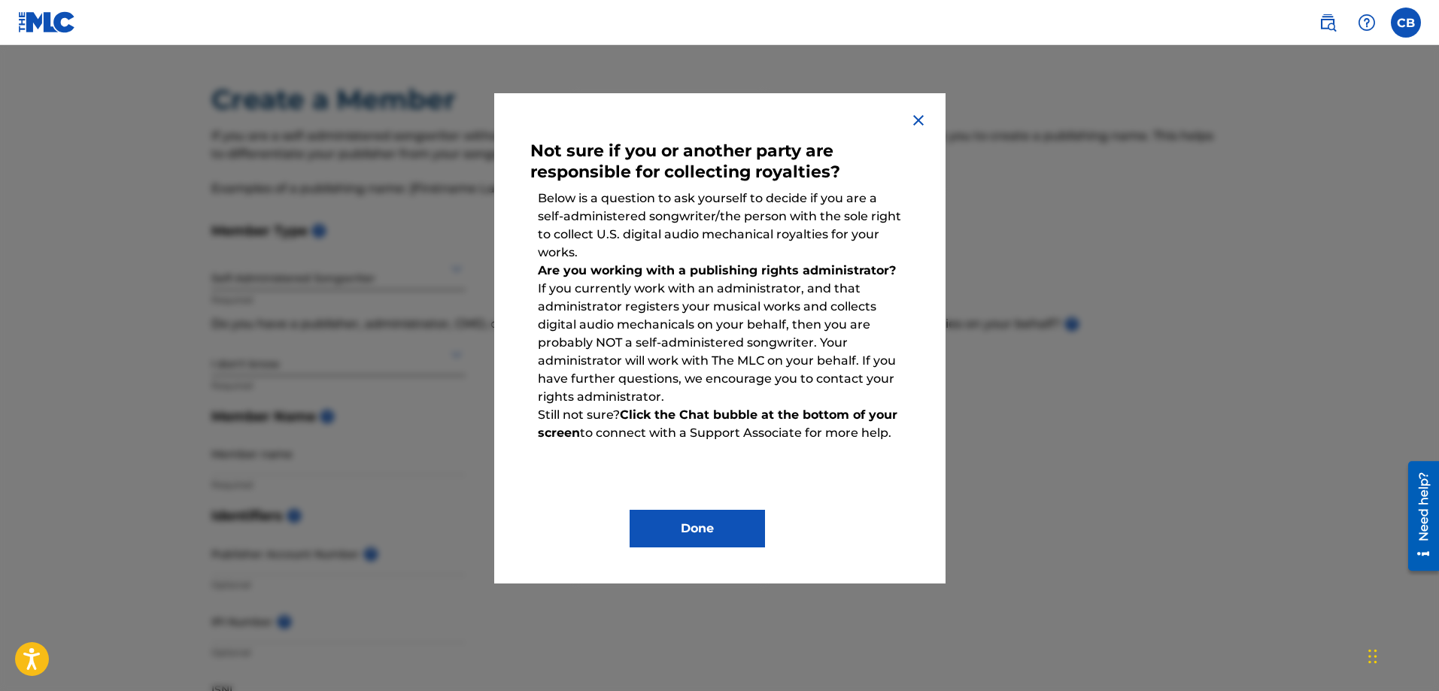
click at [917, 120] on img at bounding box center [918, 120] width 18 height 18
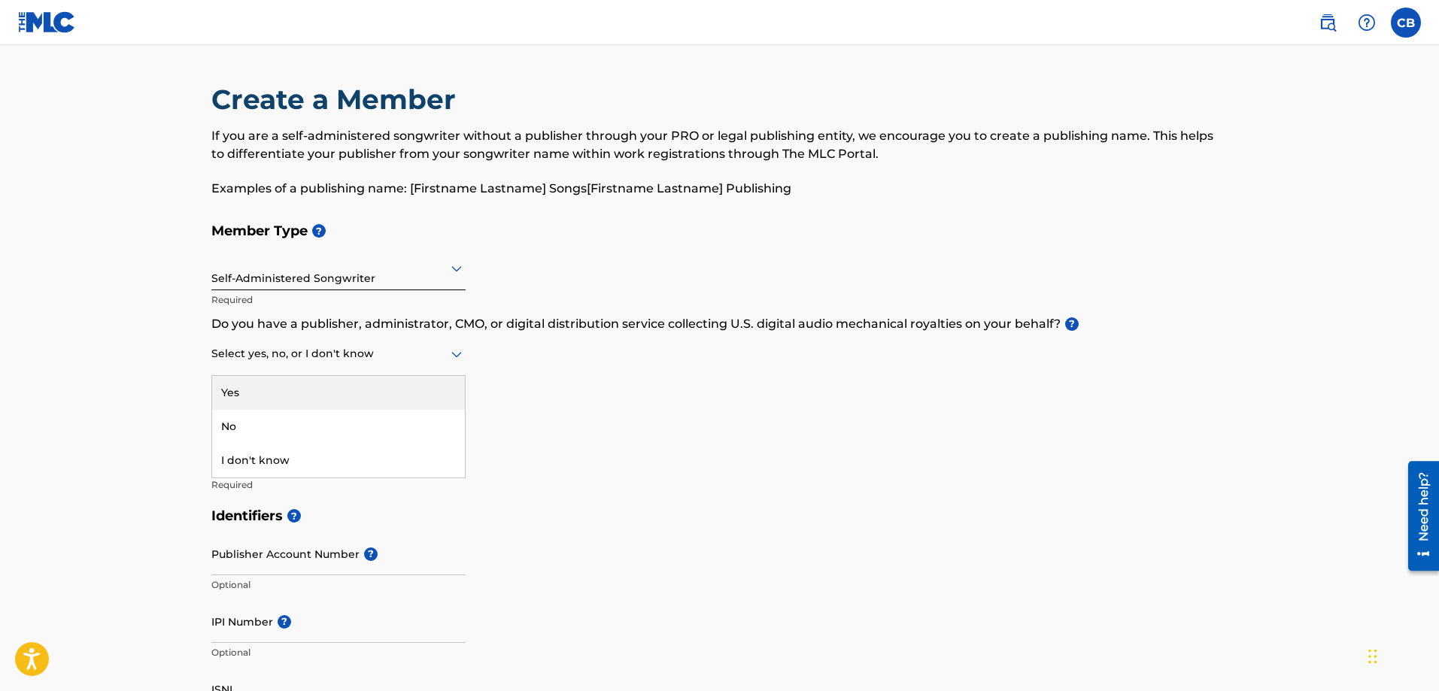
click at [439, 355] on div at bounding box center [338, 354] width 254 height 19
click at [418, 402] on div "Yes" at bounding box center [338, 393] width 253 height 34
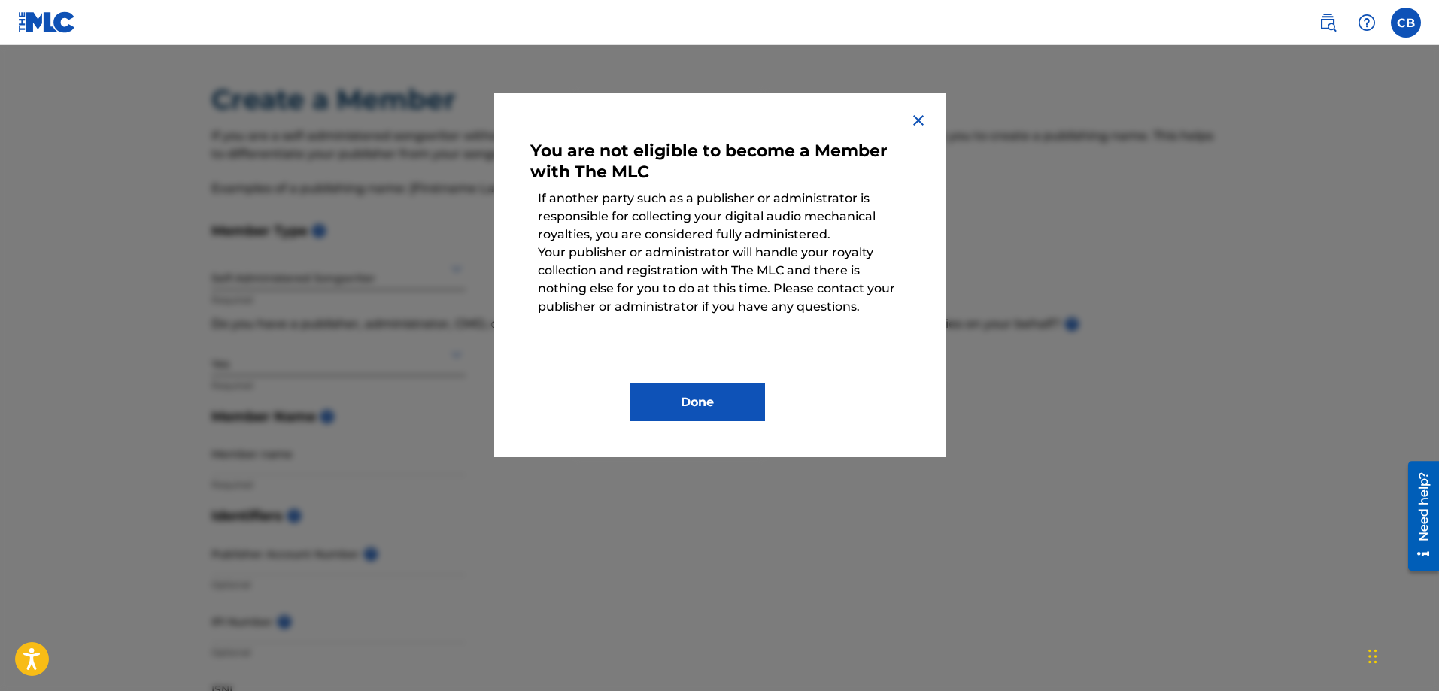
click at [745, 405] on button "Done" at bounding box center [697, 403] width 135 height 38
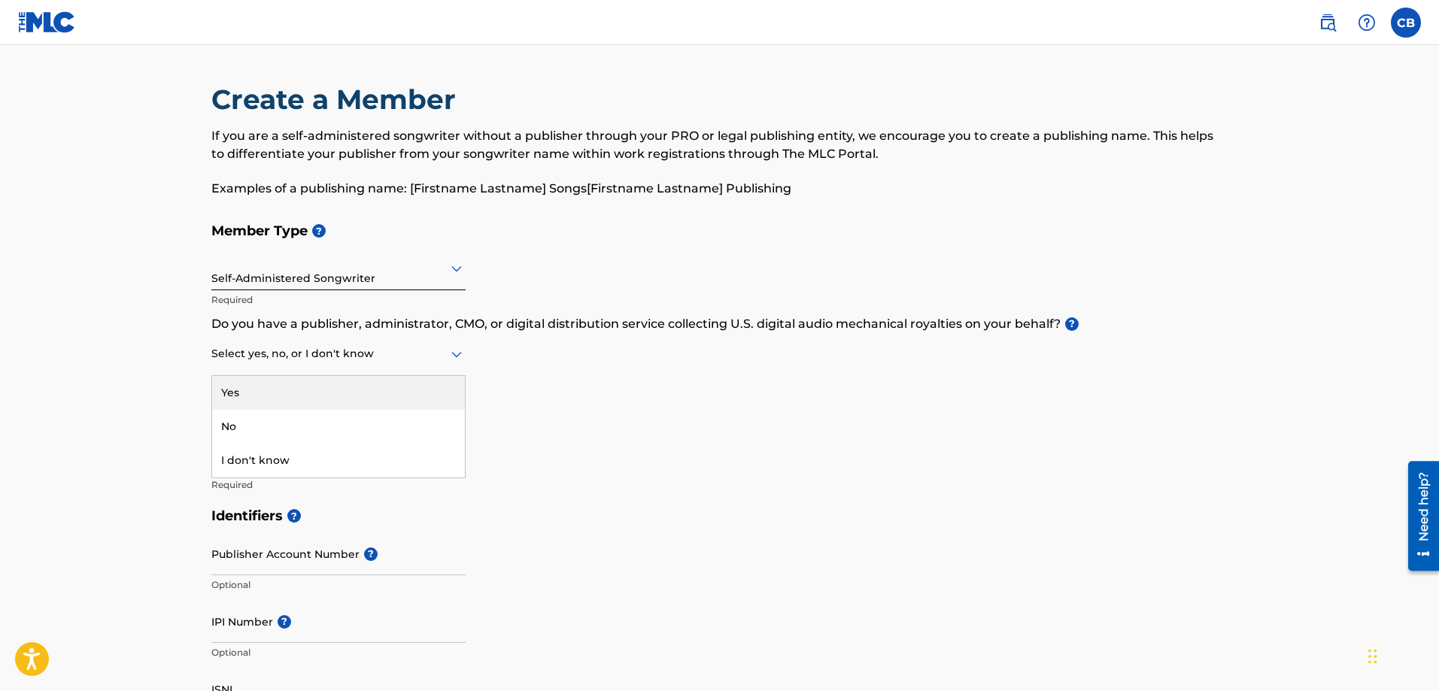
click at [455, 362] on icon at bounding box center [457, 354] width 18 height 18
click at [441, 414] on div "No" at bounding box center [338, 427] width 253 height 34
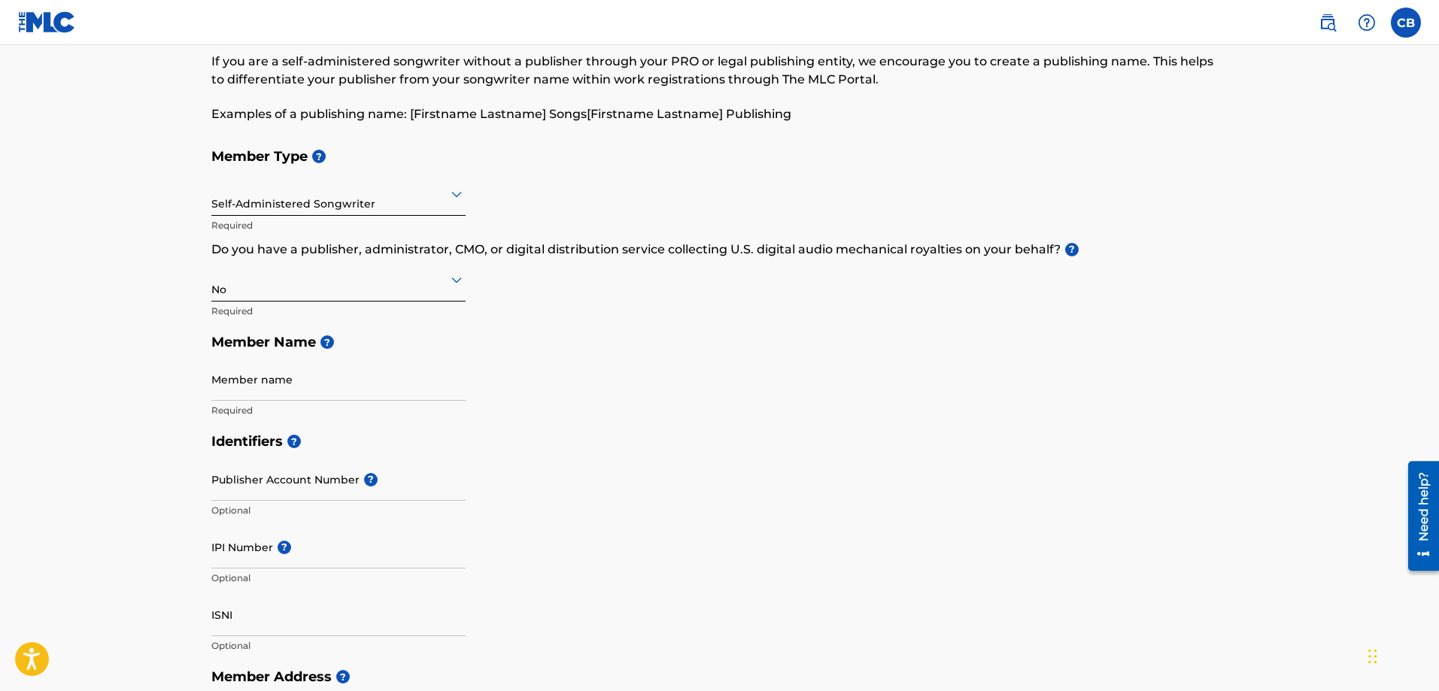
scroll to position [75, 0]
click at [353, 382] on input "Member name" at bounding box center [338, 378] width 254 height 43
click at [394, 387] on input "Member name" at bounding box center [338, 378] width 254 height 43
click at [621, 442] on h5 "Identifiers ?" at bounding box center [719, 441] width 1017 height 32
click at [667, 411] on div "Member Type ? Self-Administered Songwriter Required Do you have a publisher, ad…" at bounding box center [719, 282] width 1017 height 285
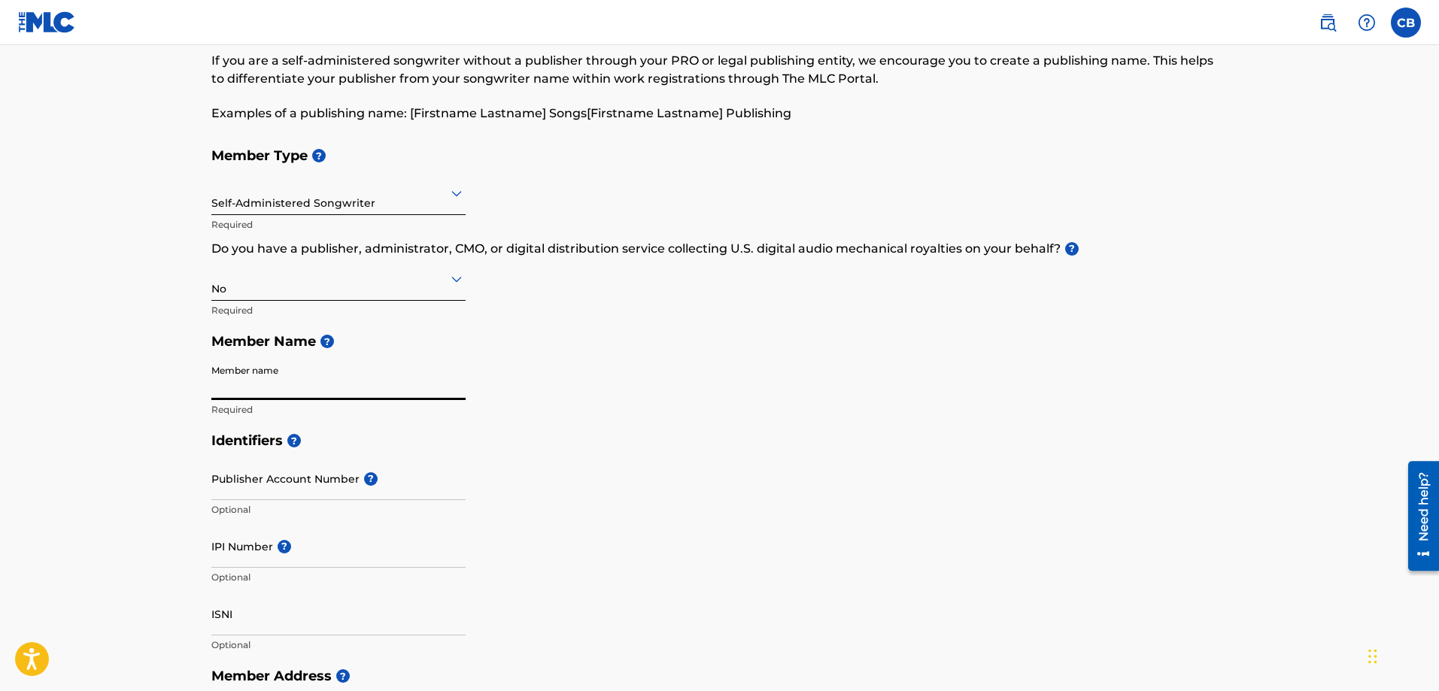
click at [381, 375] on input "Member name" at bounding box center [338, 378] width 254 height 43
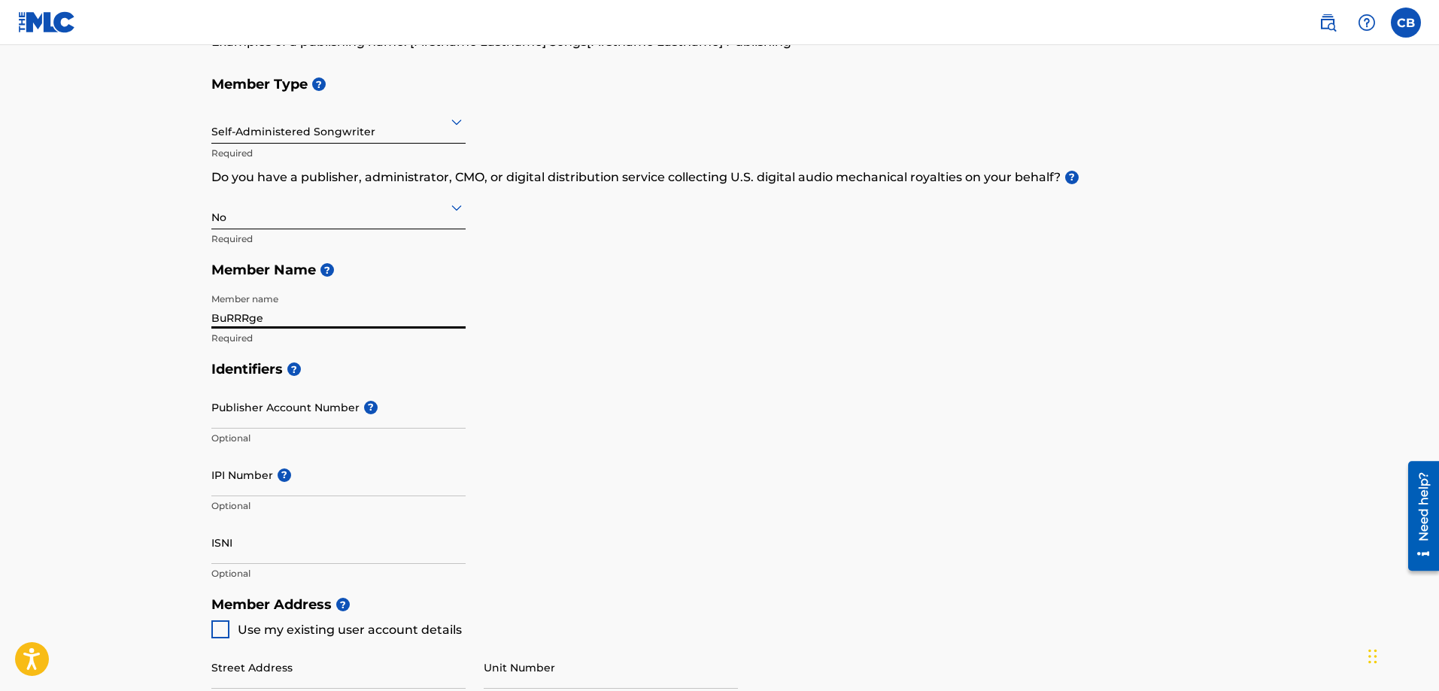
scroll to position [150, 0]
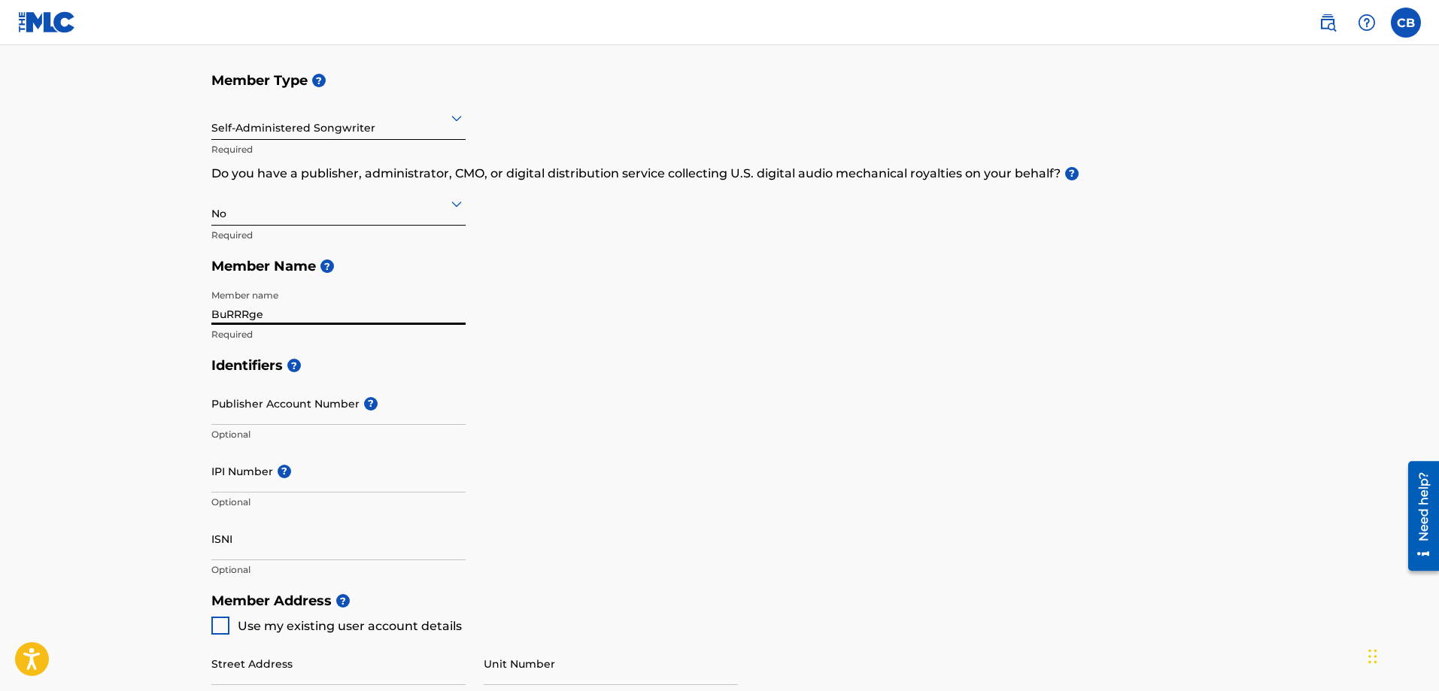
type input "BuRRRge"
click at [340, 408] on input "Publisher Account Number ?" at bounding box center [338, 403] width 254 height 43
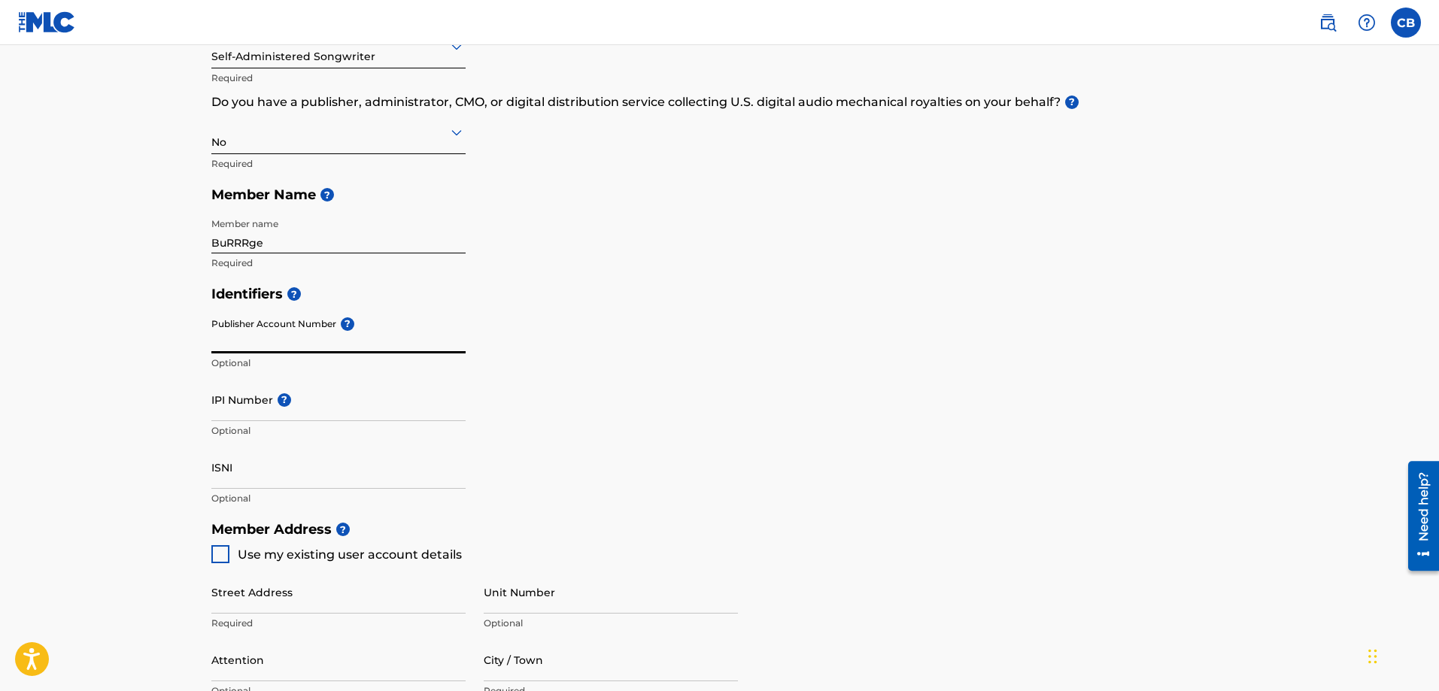
scroll to position [226, 0]
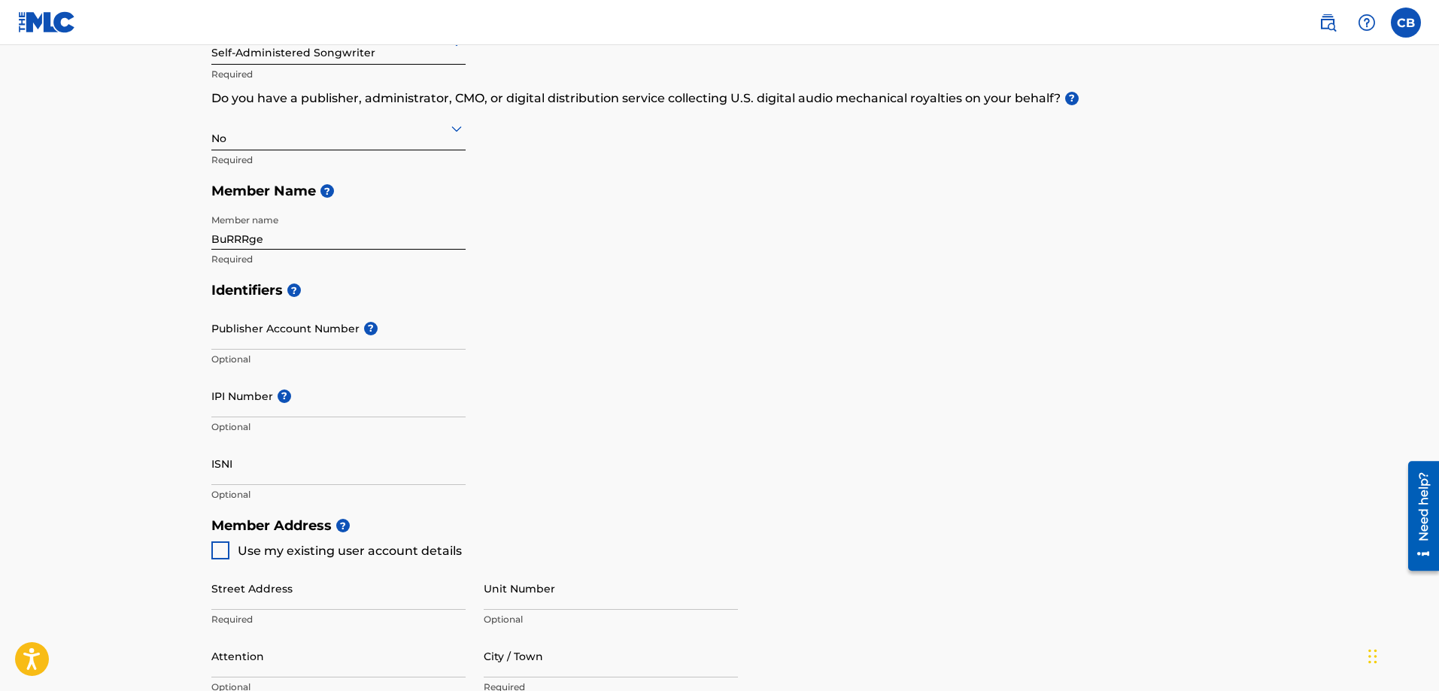
click at [713, 403] on div "Identifiers ? Publisher Account Number ? Optional IPI Number ? Optional ISNI Op…" at bounding box center [719, 392] width 1017 height 235
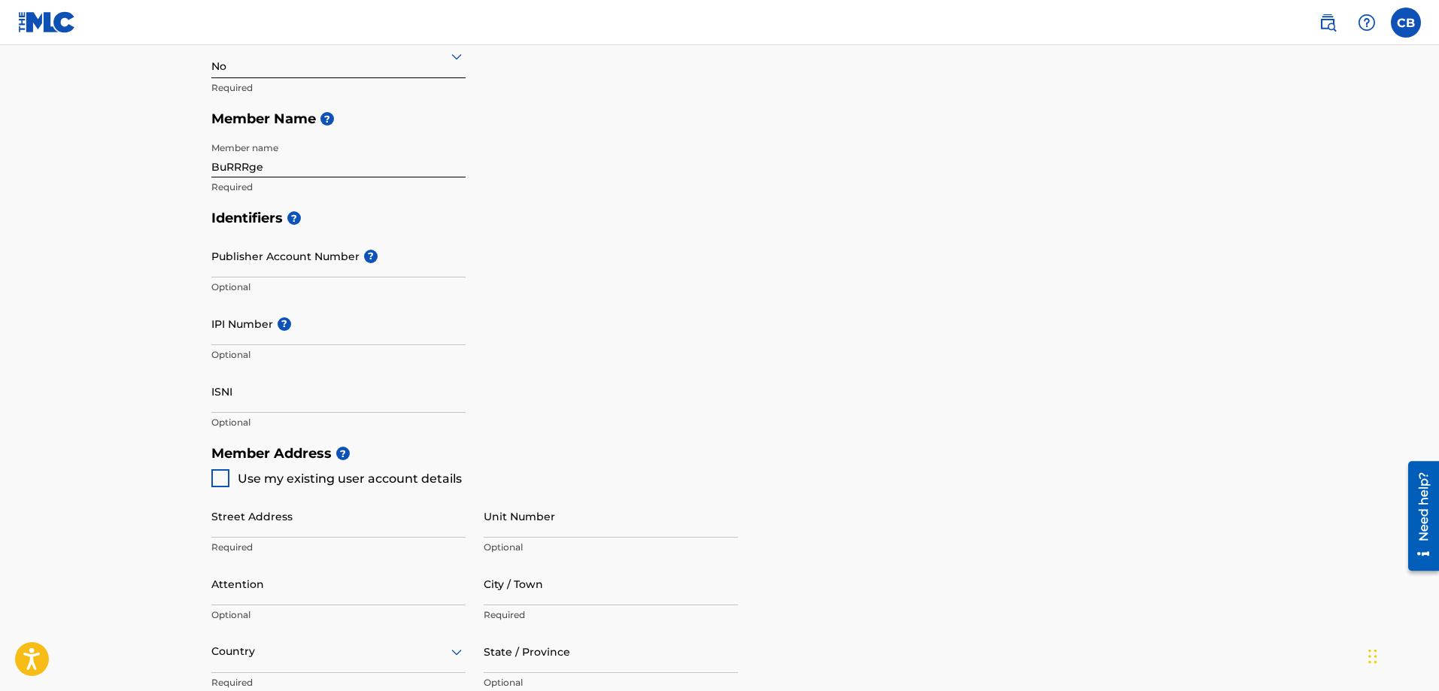
scroll to position [301, 0]
click at [230, 401] on input "ISNI" at bounding box center [338, 388] width 254 height 43
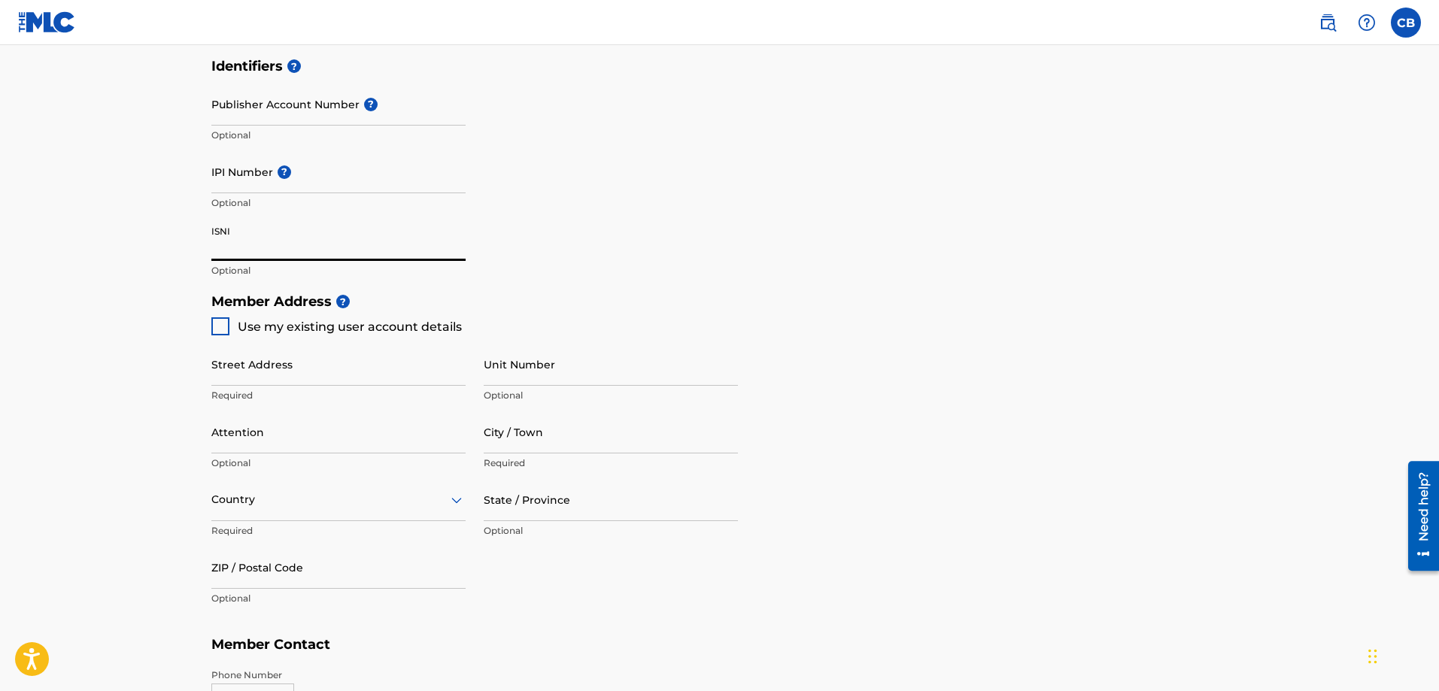
scroll to position [451, 0]
click at [388, 247] on input "ISNI" at bounding box center [338, 238] width 254 height 43
click at [399, 249] on input "ISNI" at bounding box center [338, 238] width 254 height 43
click at [329, 251] on input "ISNI" at bounding box center [338, 238] width 254 height 43
paste input "0000000528100537"
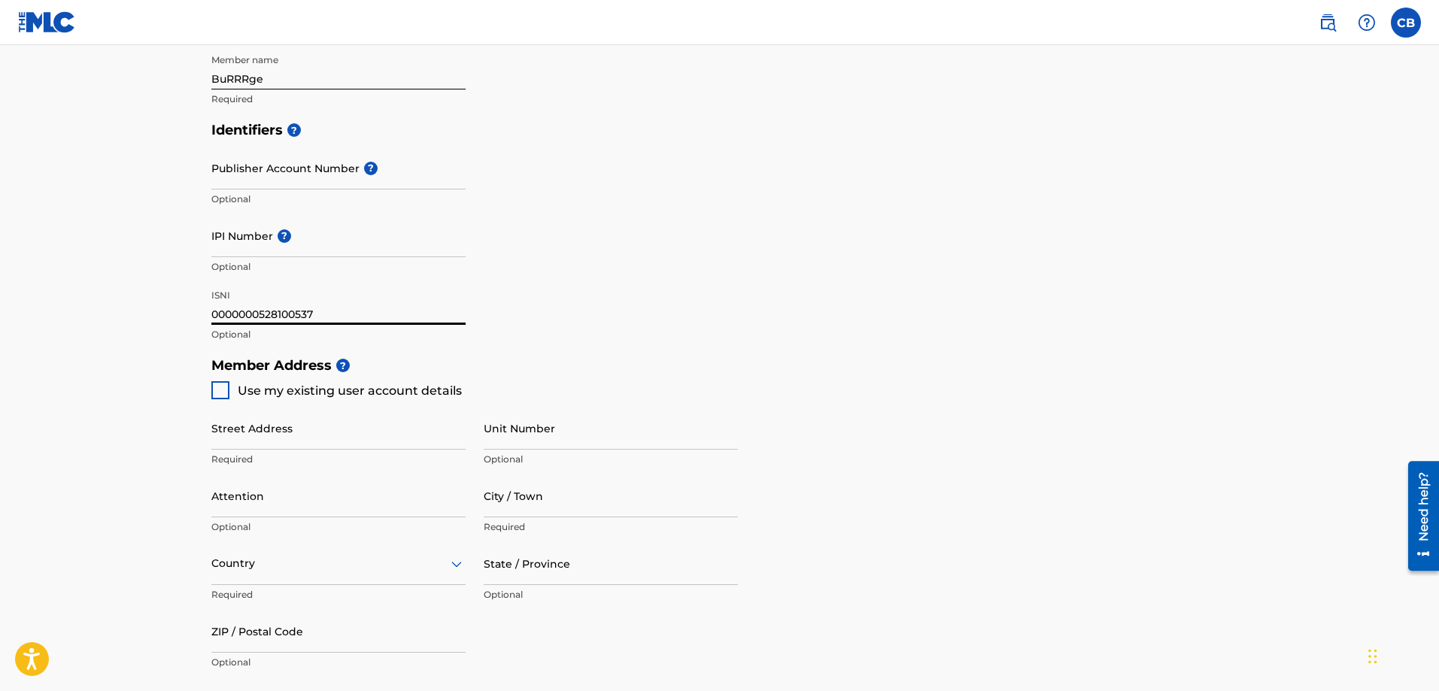
scroll to position [376, 0]
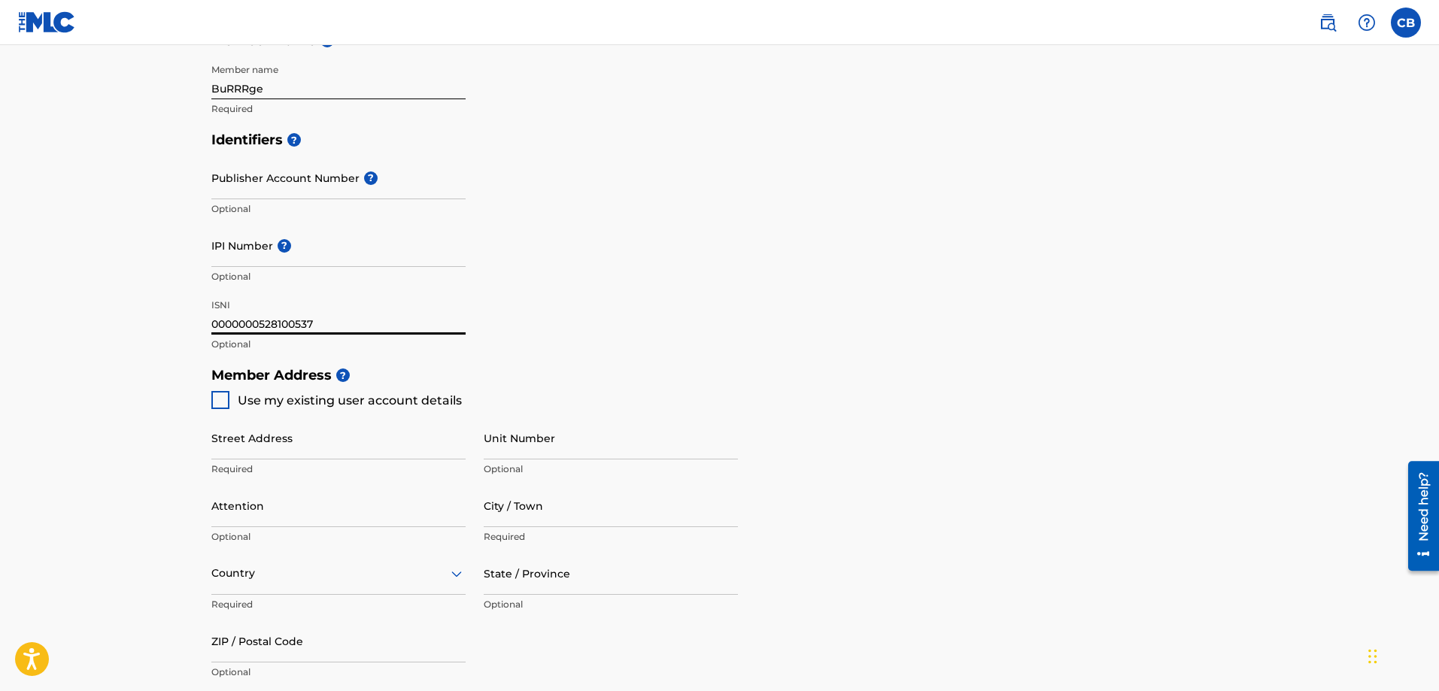
type input "0000000528100537"
click at [931, 363] on h5 "Member Address ?" at bounding box center [719, 376] width 1017 height 32
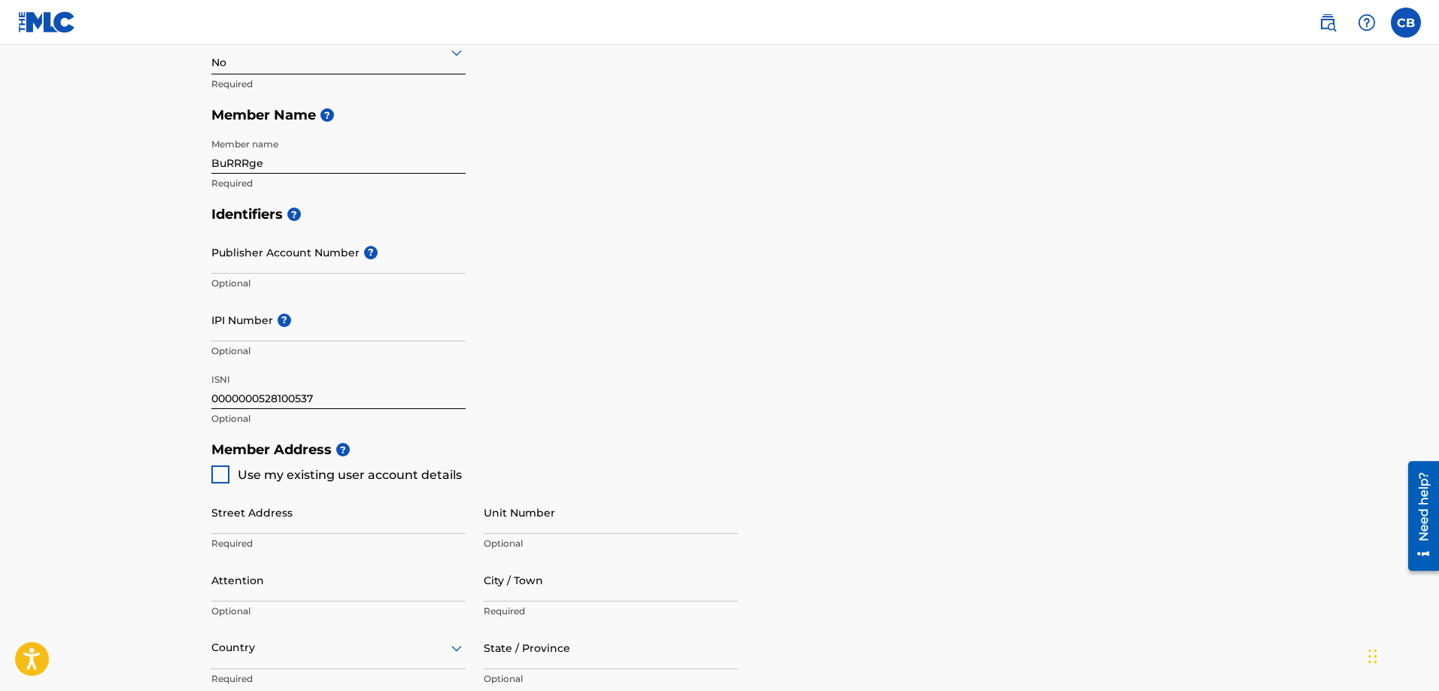
scroll to position [301, 0]
click at [238, 256] on input "Publisher Account Number ?" at bounding box center [338, 253] width 254 height 43
click at [797, 354] on div "Identifiers ? Publisher Account Number ? Optional IPI Number ? Optional ISNI 00…" at bounding box center [719, 316] width 1017 height 235
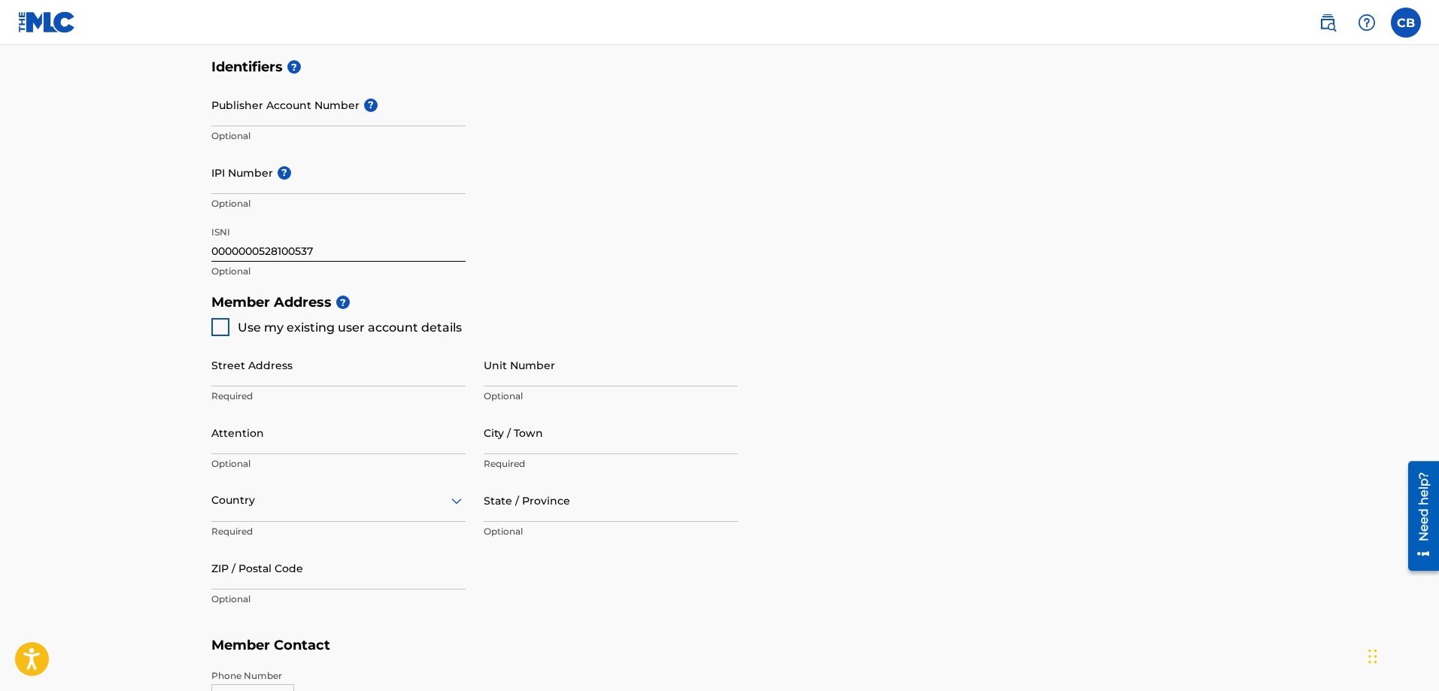
scroll to position [451, 0]
click at [212, 328] on div at bounding box center [220, 325] width 18 height 18
type input "[STREET_ADDRESS]"
type input "[GEOGRAPHIC_DATA]"
type input "70769"
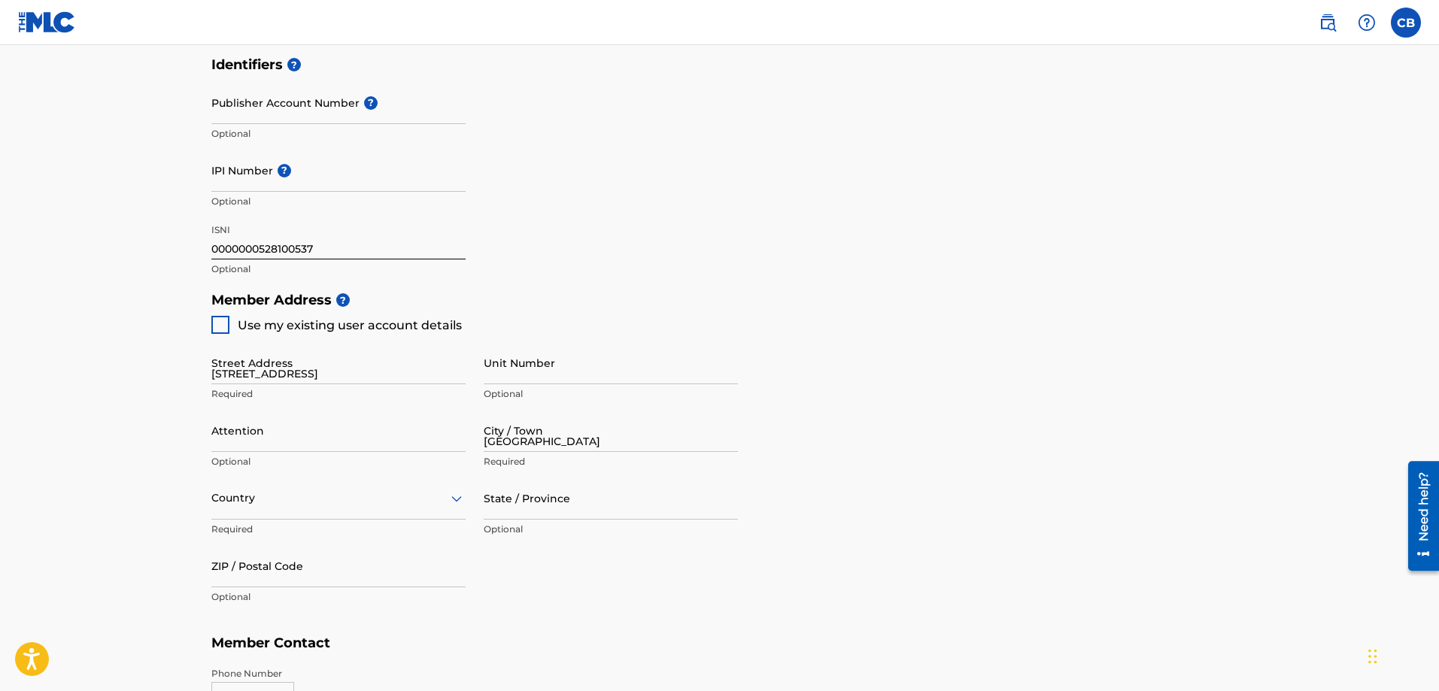
type input "225"
type input "9932637"
type input "[EMAIL_ADDRESS][DOMAIN_NAME]"
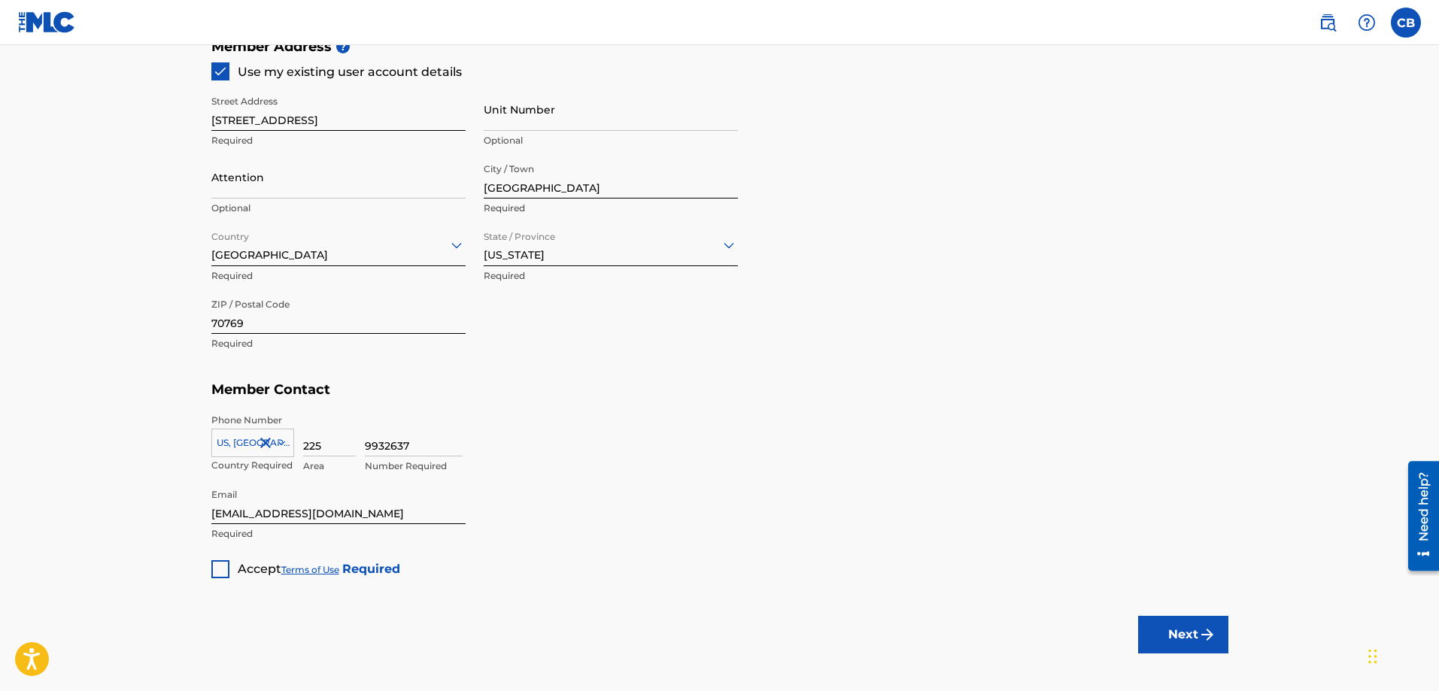
scroll to position [777, 0]
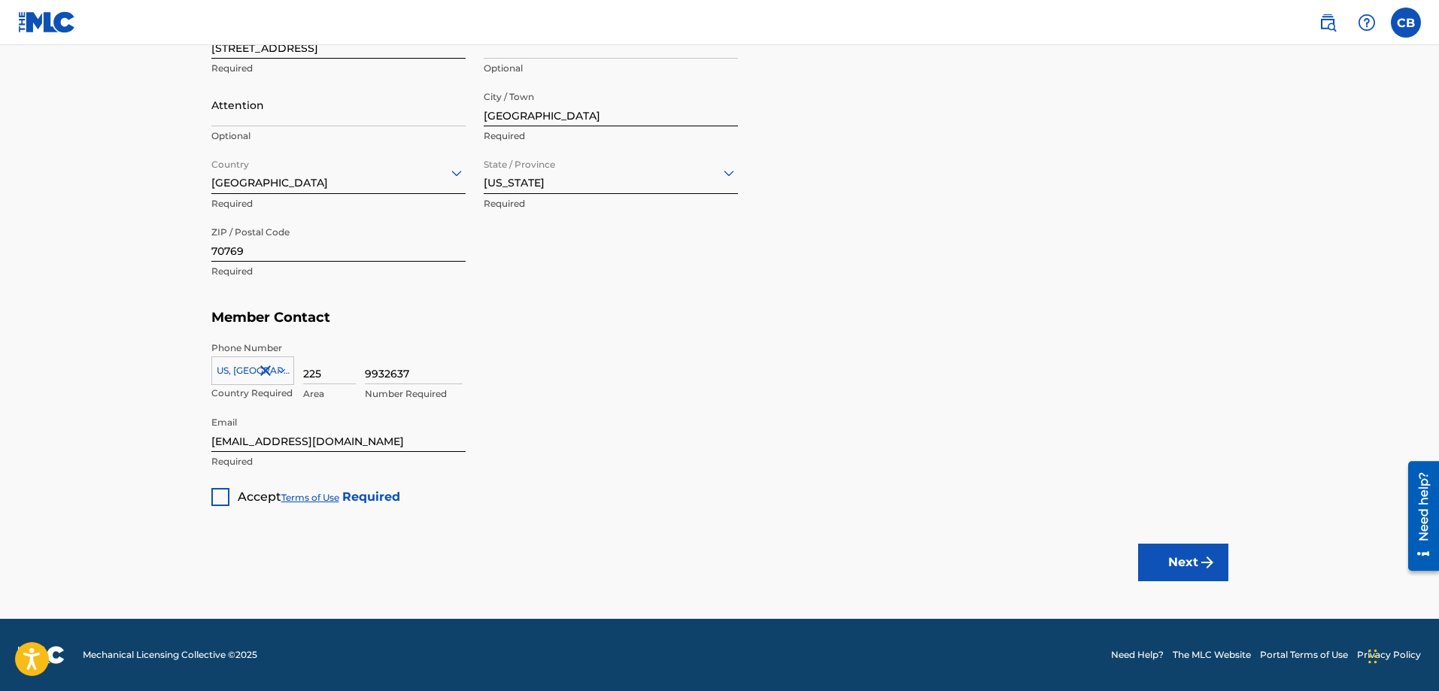
click at [223, 495] on div at bounding box center [220, 497] width 18 height 18
click at [1212, 569] on img "submit" at bounding box center [1207, 563] width 18 height 18
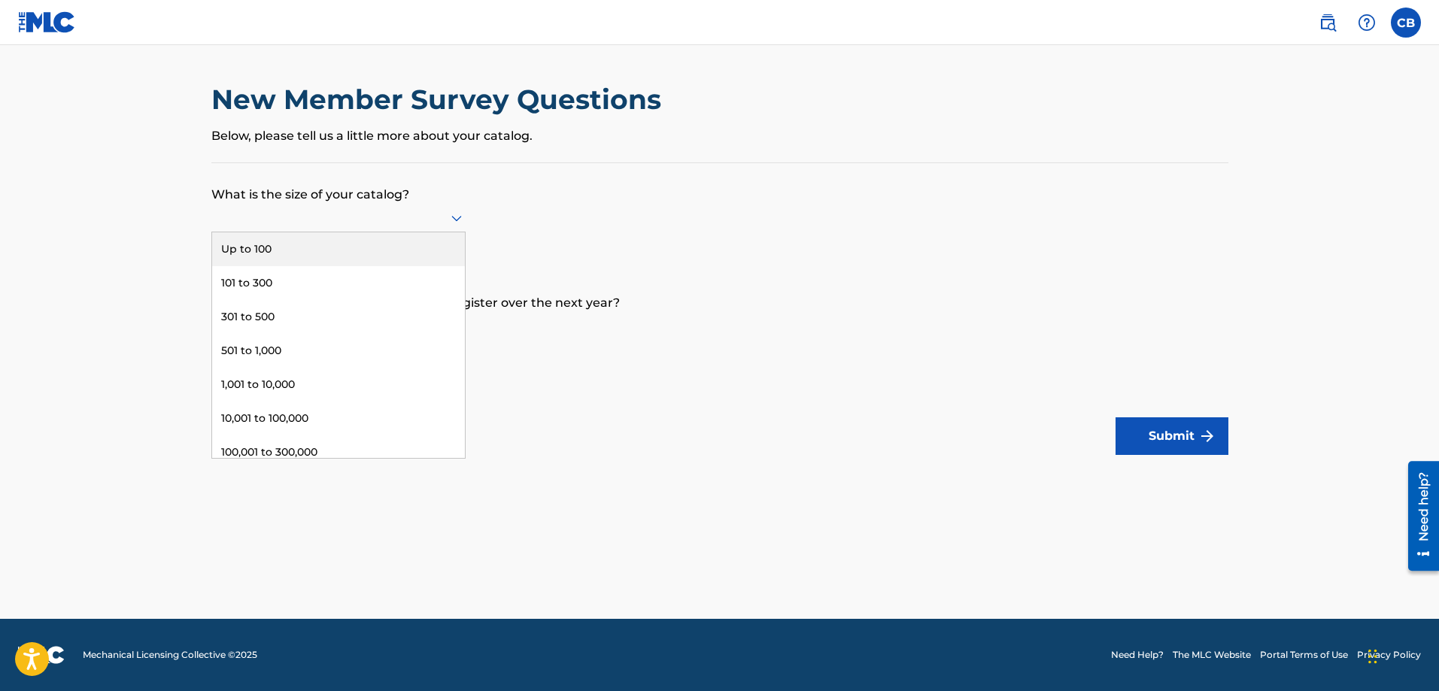
click at [386, 220] on div at bounding box center [338, 217] width 254 height 19
click at [378, 251] on div "Up to 100" at bounding box center [338, 249] width 253 height 34
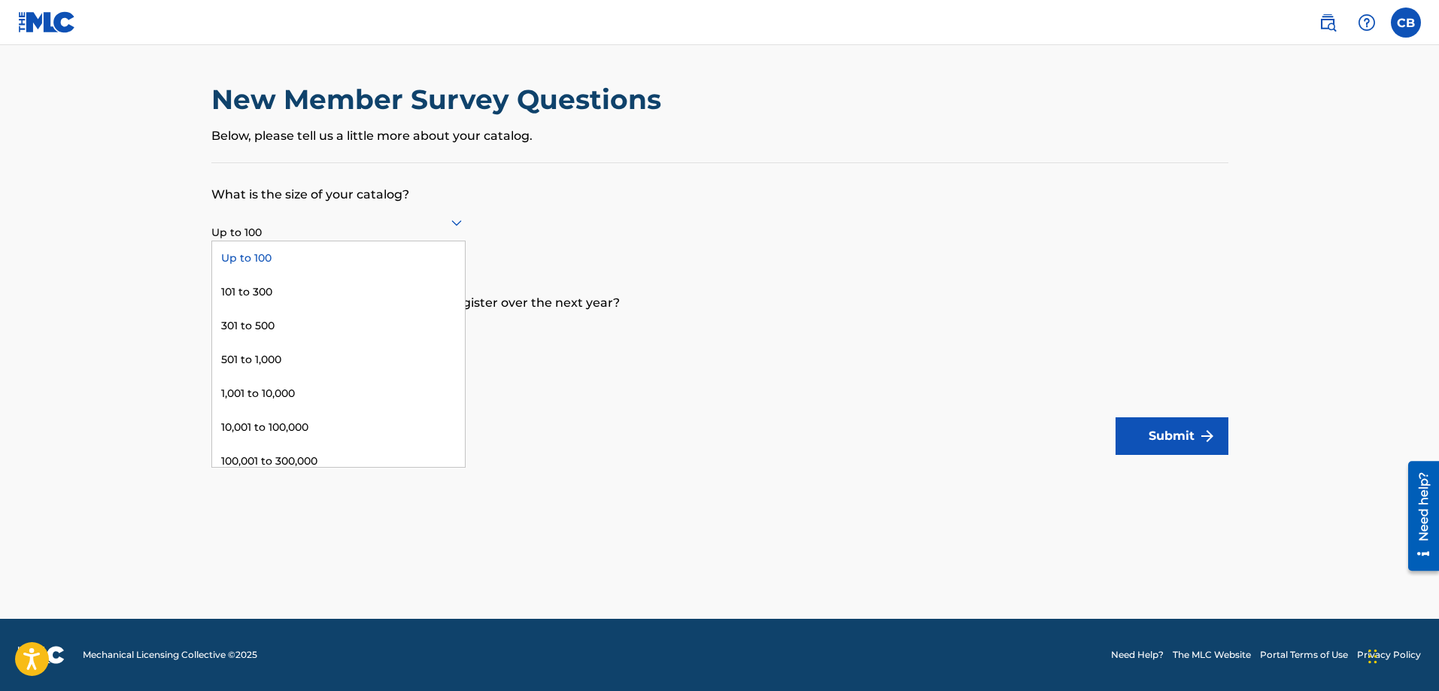
click at [403, 227] on div at bounding box center [338, 222] width 254 height 19
click at [702, 261] on form "What is the size of your catalog? 9 results available. Use Up and Down to choos…" at bounding box center [719, 309] width 1017 height 292
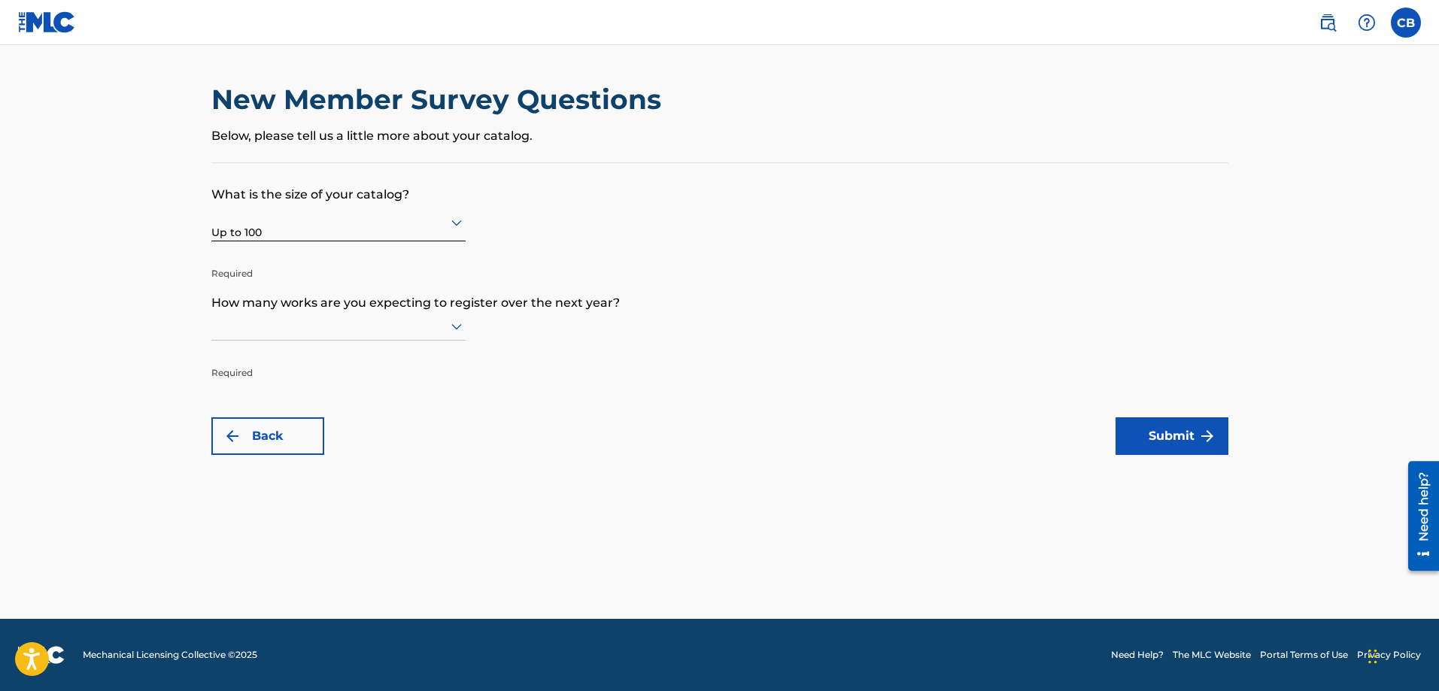
click at [369, 323] on div at bounding box center [338, 326] width 254 height 19
click at [349, 358] on div "Up to 100" at bounding box center [338, 358] width 253 height 34
click at [1181, 427] on button "Submit" at bounding box center [1172, 437] width 113 height 38
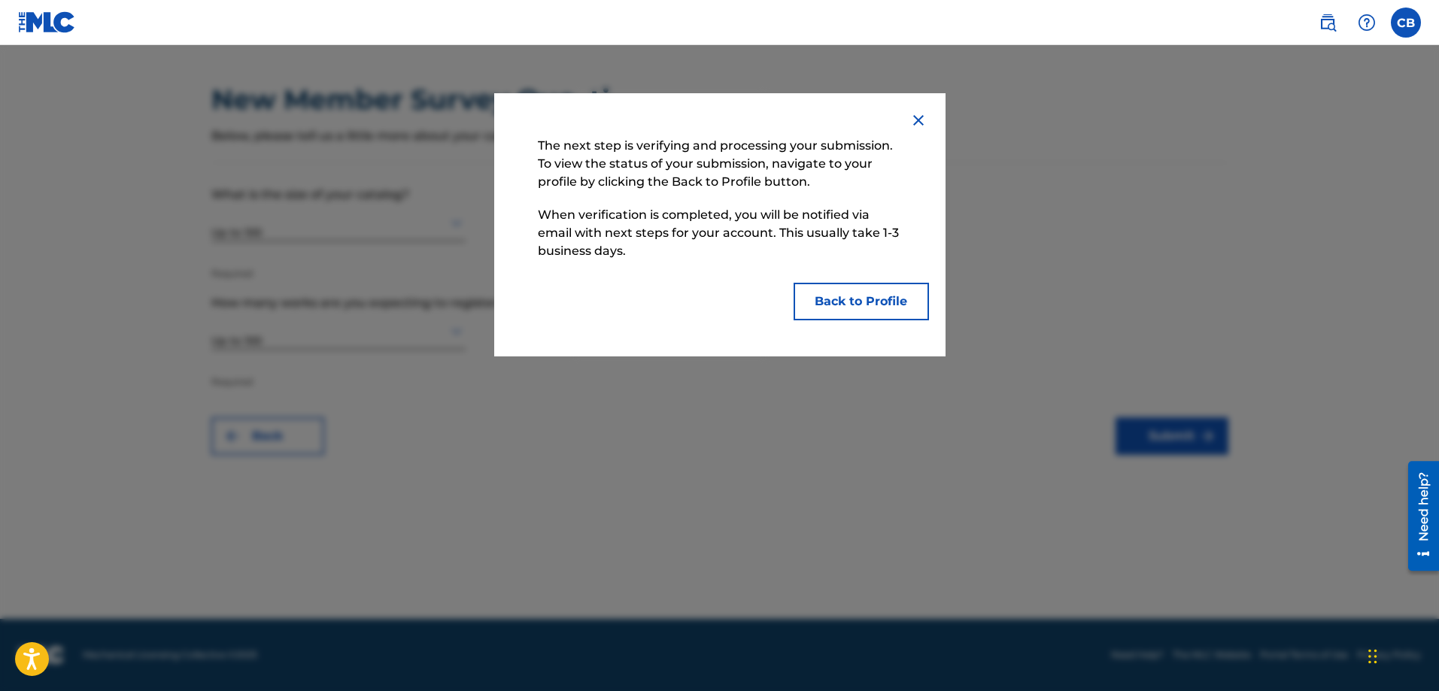
click at [869, 296] on button "Back to Profile" at bounding box center [861, 302] width 135 height 38
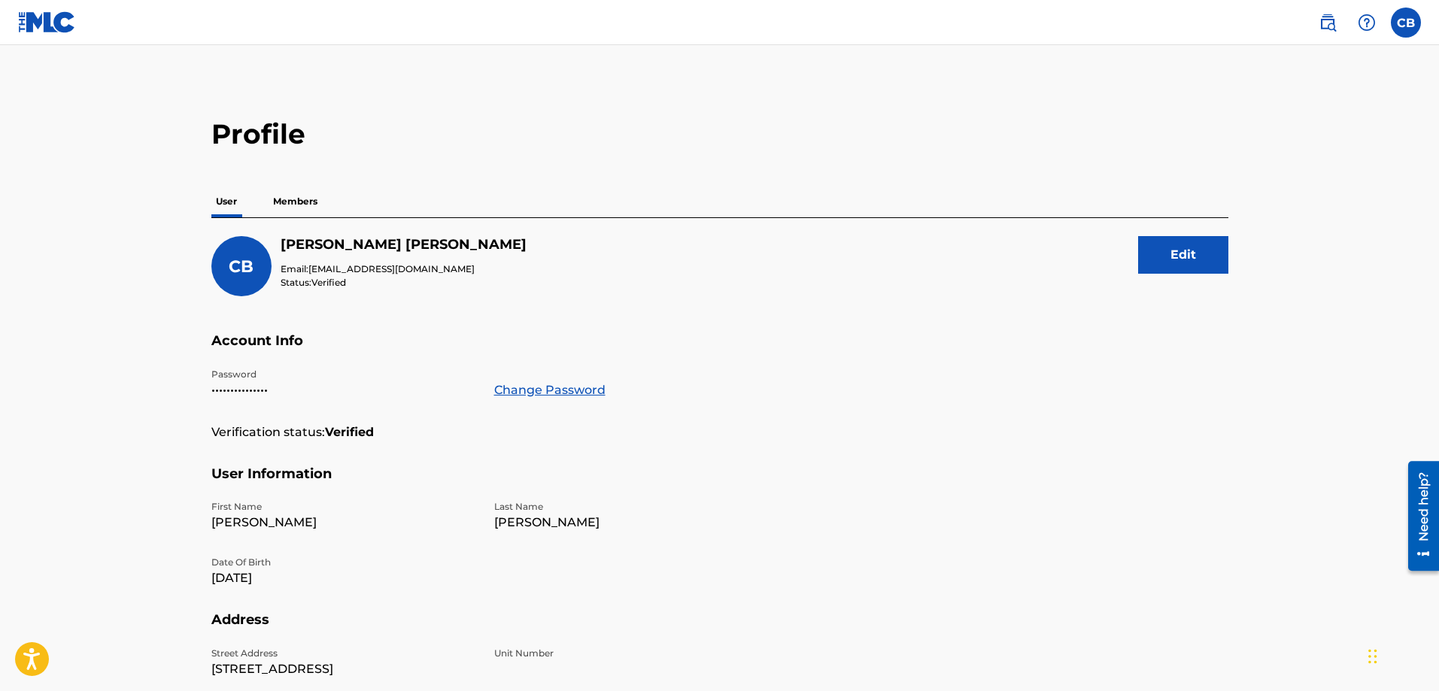
click at [1395, 32] on label at bounding box center [1406, 23] width 30 height 30
click at [1406, 23] on input "CB [PERSON_NAME] [EMAIL_ADDRESS][DOMAIN_NAME] Notification Preferences Profile …" at bounding box center [1406, 23] width 0 height 0
click at [1330, 102] on p "[EMAIL_ADDRESS][DOMAIN_NAME]" at bounding box center [1354, 105] width 114 height 14
click at [1406, 23] on input "CB [PERSON_NAME] [EMAIL_ADDRESS][DOMAIN_NAME] Notification Preferences Profile …" at bounding box center [1406, 23] width 0 height 0
click at [1332, 84] on p "[PERSON_NAME]" at bounding box center [1354, 89] width 114 height 18
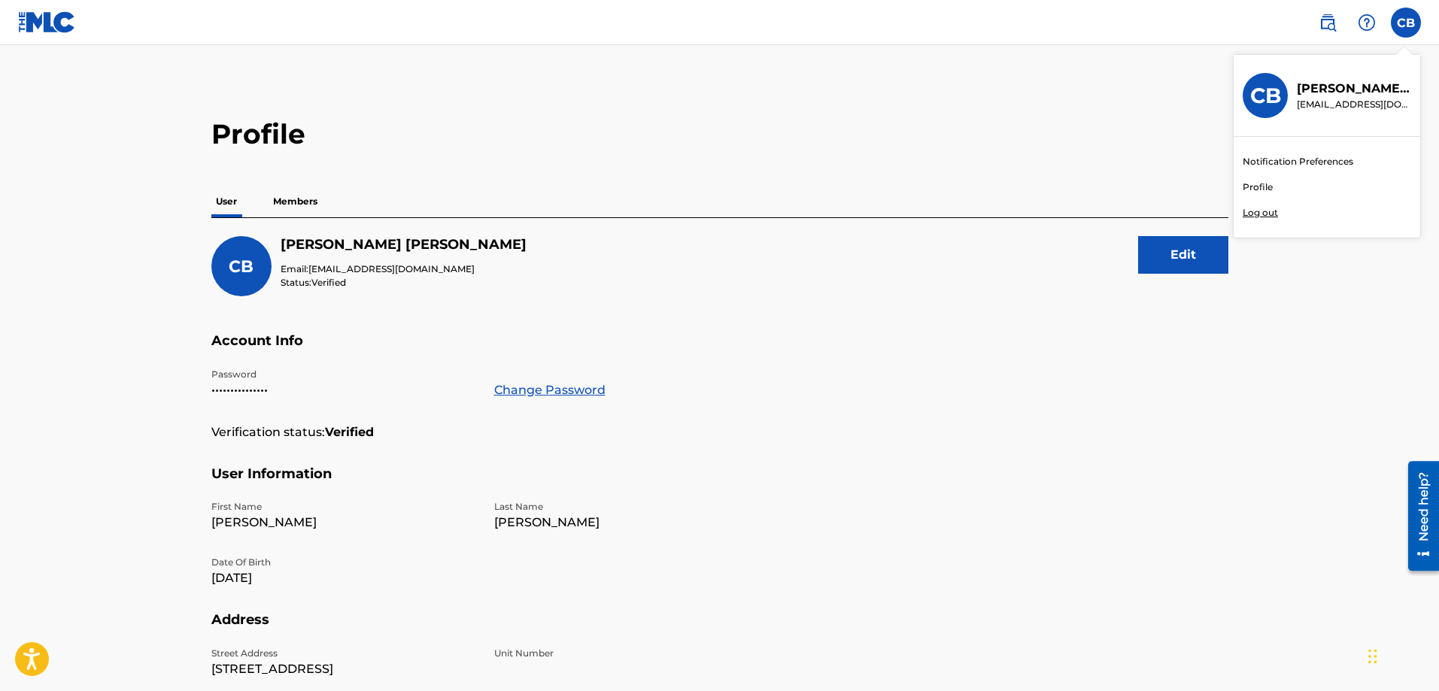
click at [1406, 23] on input "CB [PERSON_NAME] [EMAIL_ADDRESS][DOMAIN_NAME] Notification Preferences Profile …" at bounding box center [1406, 23] width 0 height 0
click at [1272, 96] on h3 "CB" at bounding box center [1265, 96] width 31 height 26
click at [1406, 23] on input "CB [PERSON_NAME] [EMAIL_ADDRESS][DOMAIN_NAME] Notification Preferences Profile …" at bounding box center [1406, 23] width 0 height 0
click at [1277, 162] on link "Notification Preferences" at bounding box center [1298, 162] width 111 height 14
